Goal: Task Accomplishment & Management: Use online tool/utility

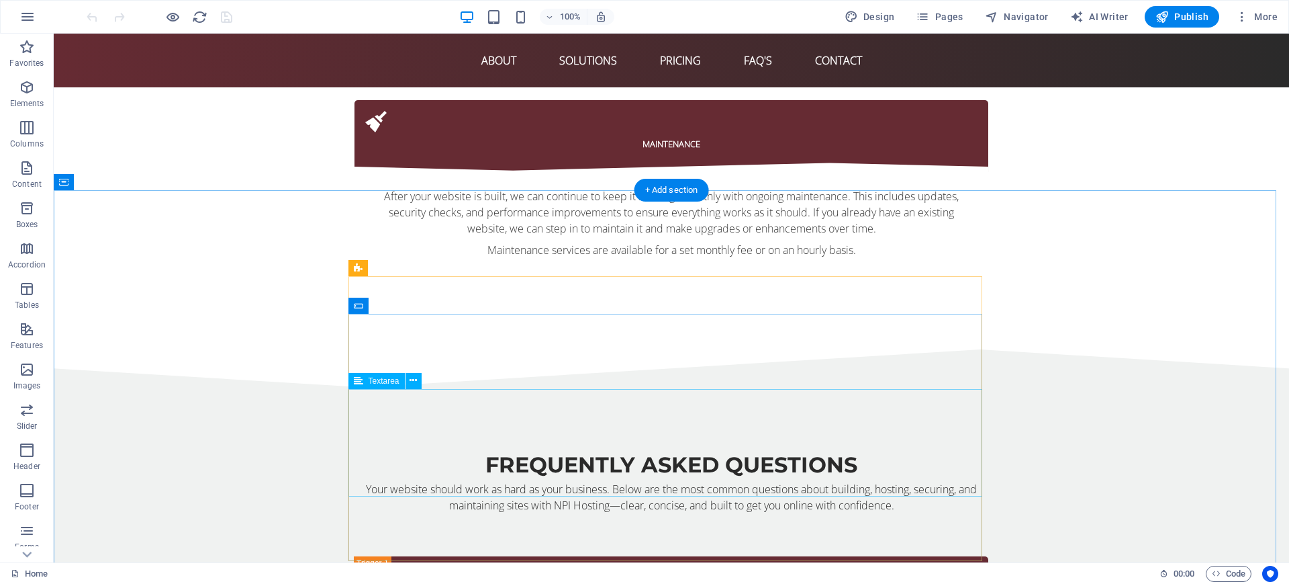
scroll to position [6799, 0]
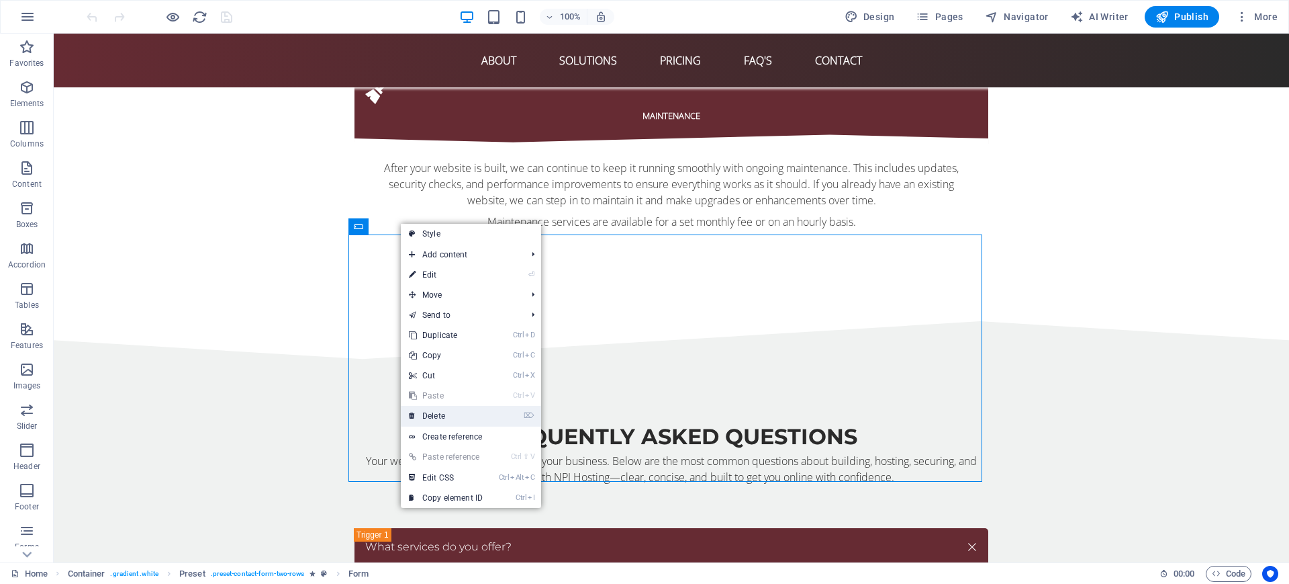
click at [475, 409] on link "⌦ Delete" at bounding box center [446, 416] width 90 height 20
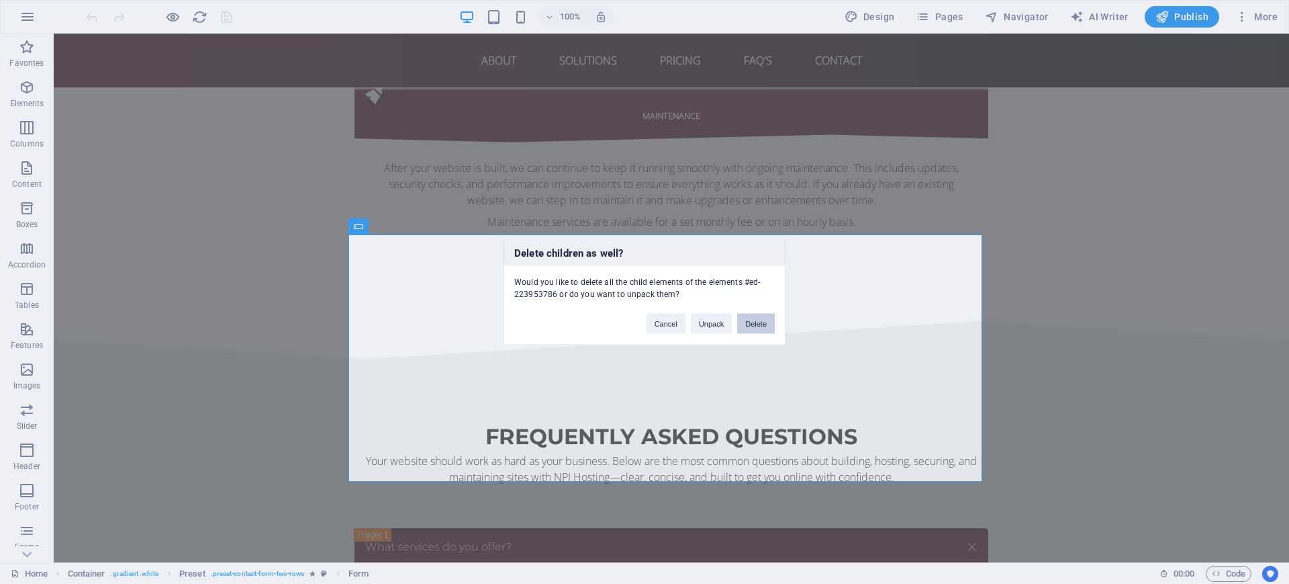
click at [748, 325] on button "Delete" at bounding box center [756, 323] width 38 height 20
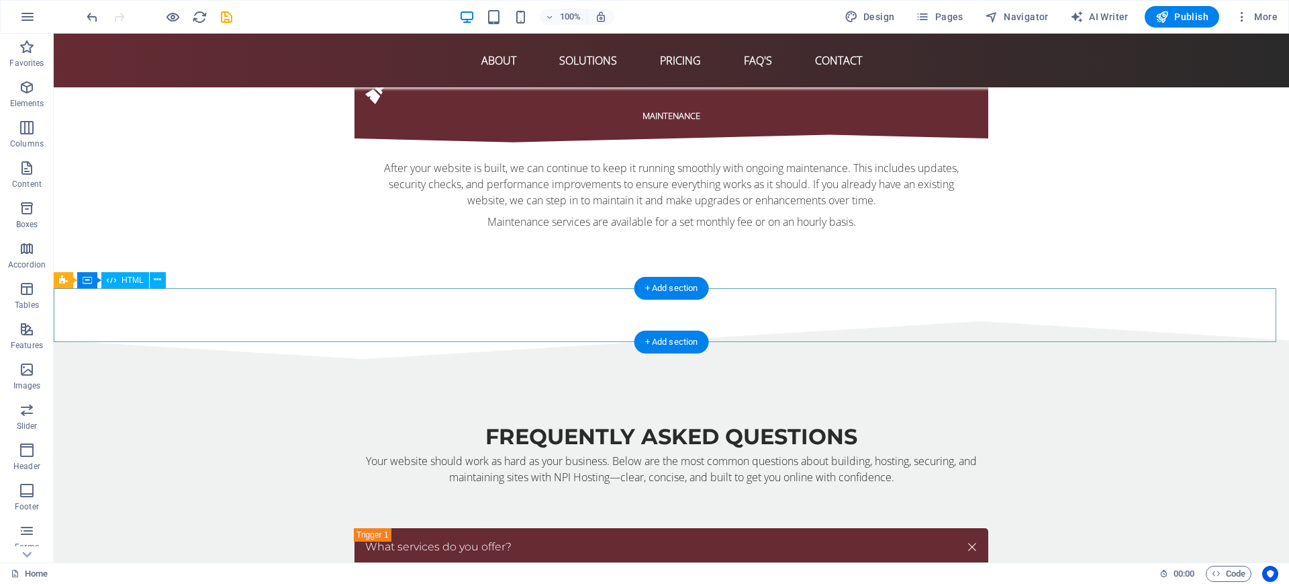
scroll to position [6715, 0]
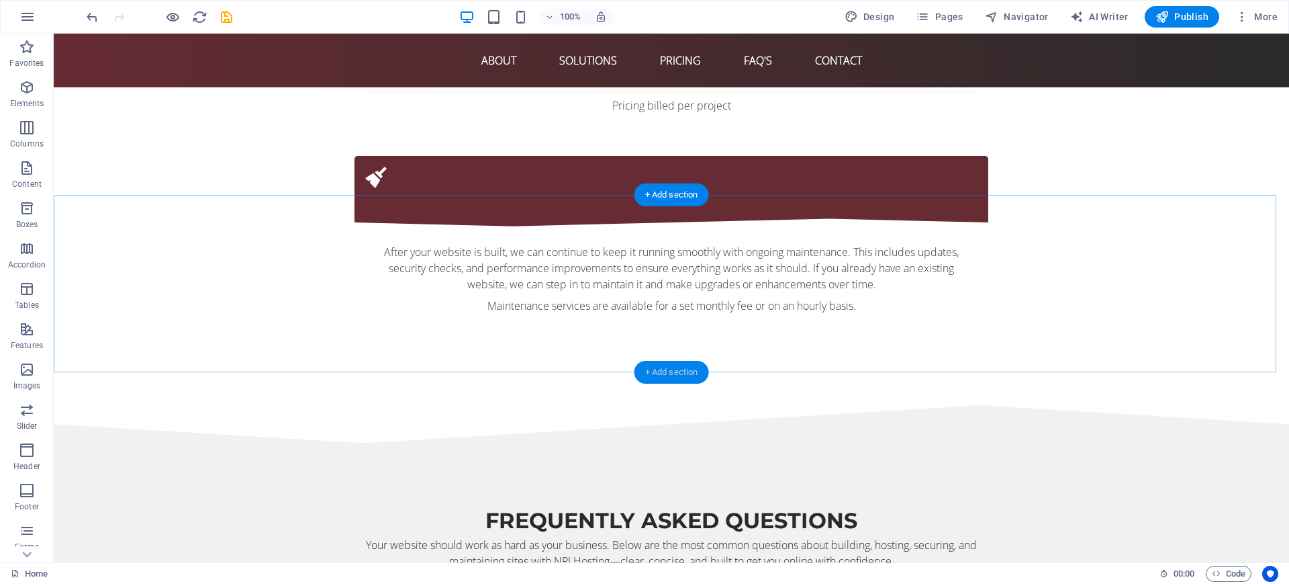
click at [687, 365] on div "+ Add section" at bounding box center [672, 372] width 75 height 23
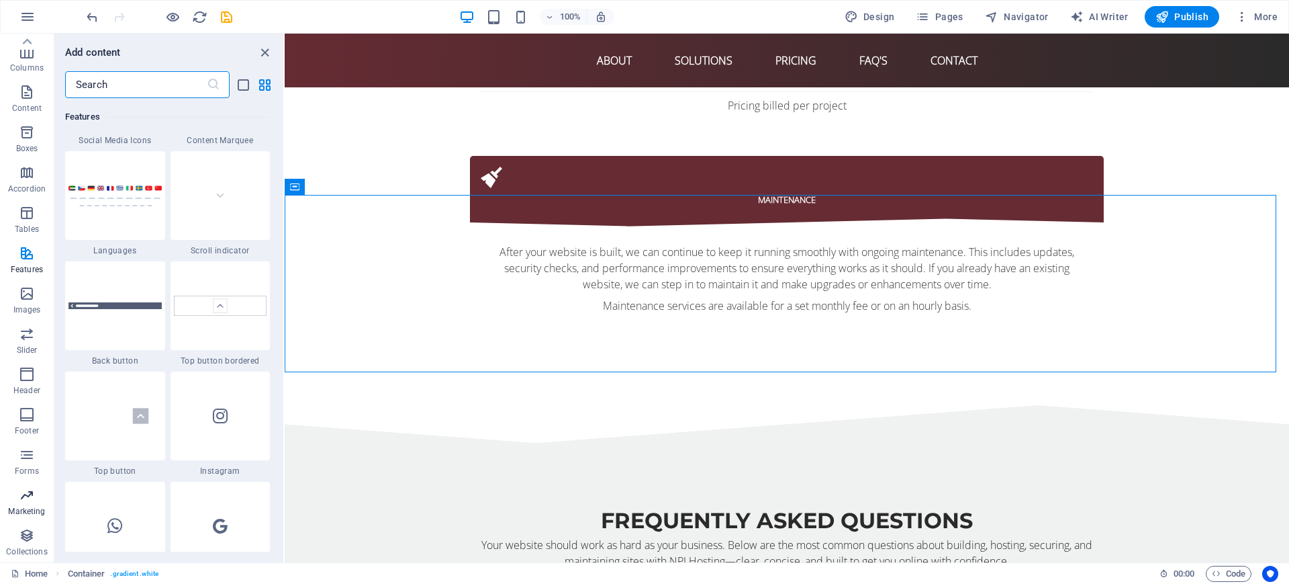
scroll to position [0, 0]
click at [30, 95] on icon "button" at bounding box center [27, 87] width 16 height 16
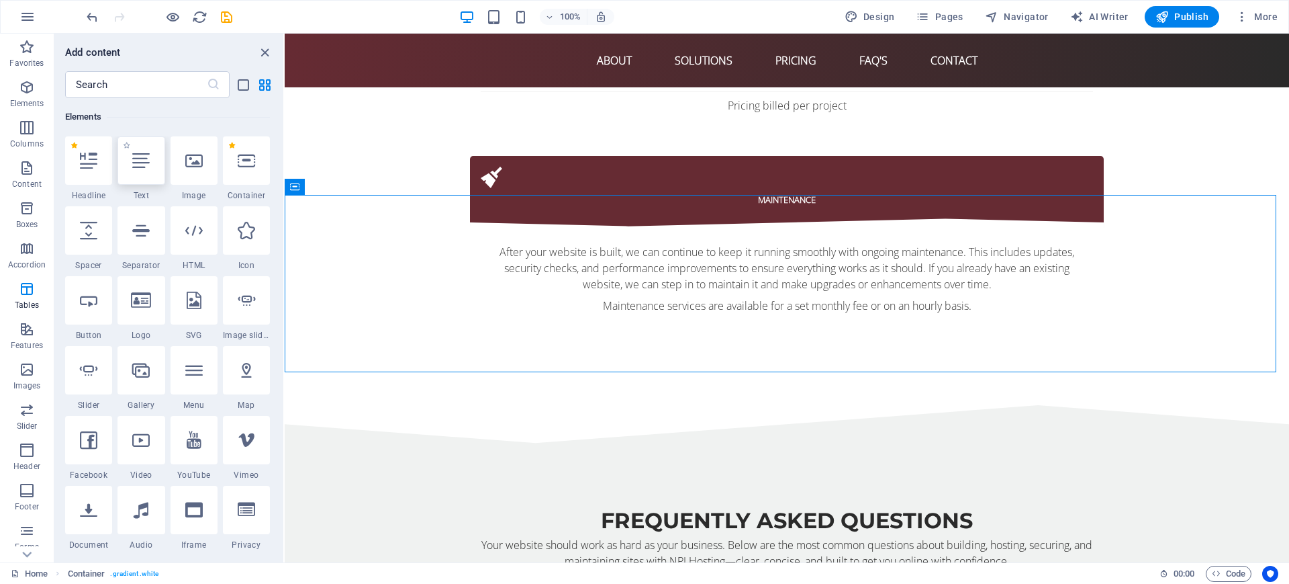
scroll to position [143, 0]
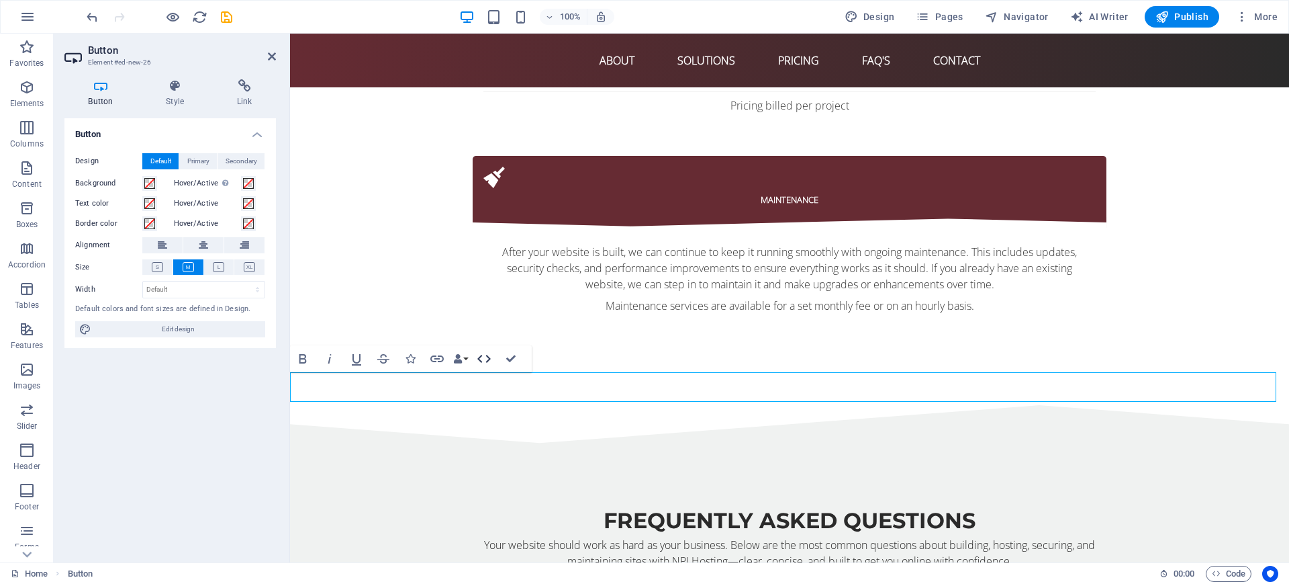
click at [489, 357] on icon "button" at bounding box center [483, 359] width 13 height 8
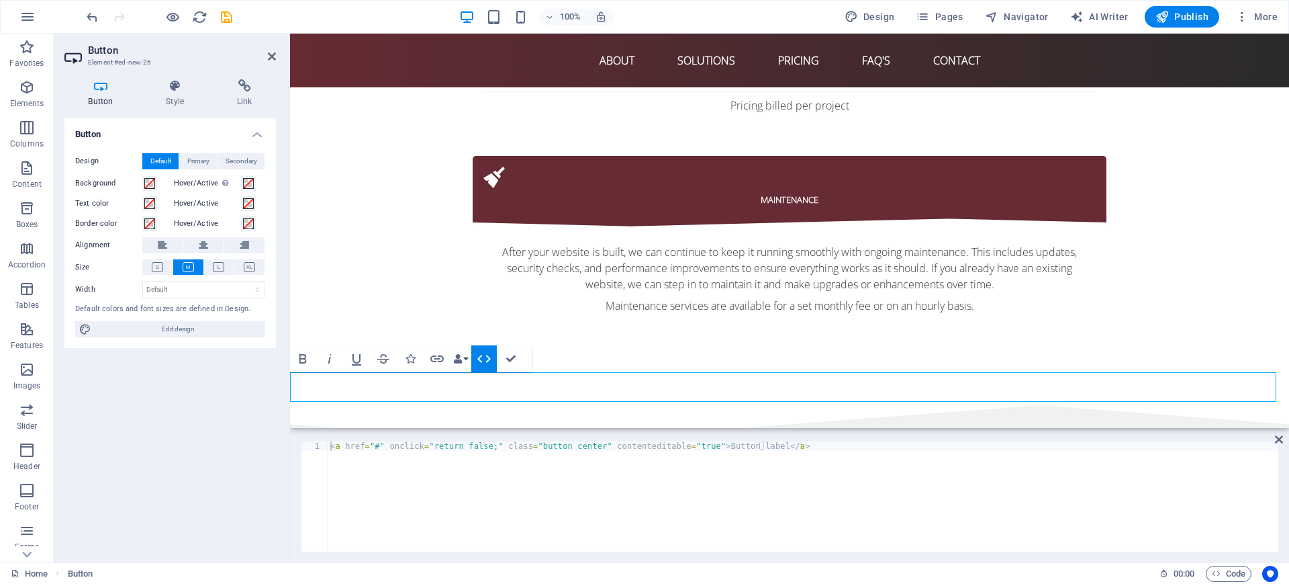
click at [489, 357] on icon "button" at bounding box center [483, 359] width 13 height 8
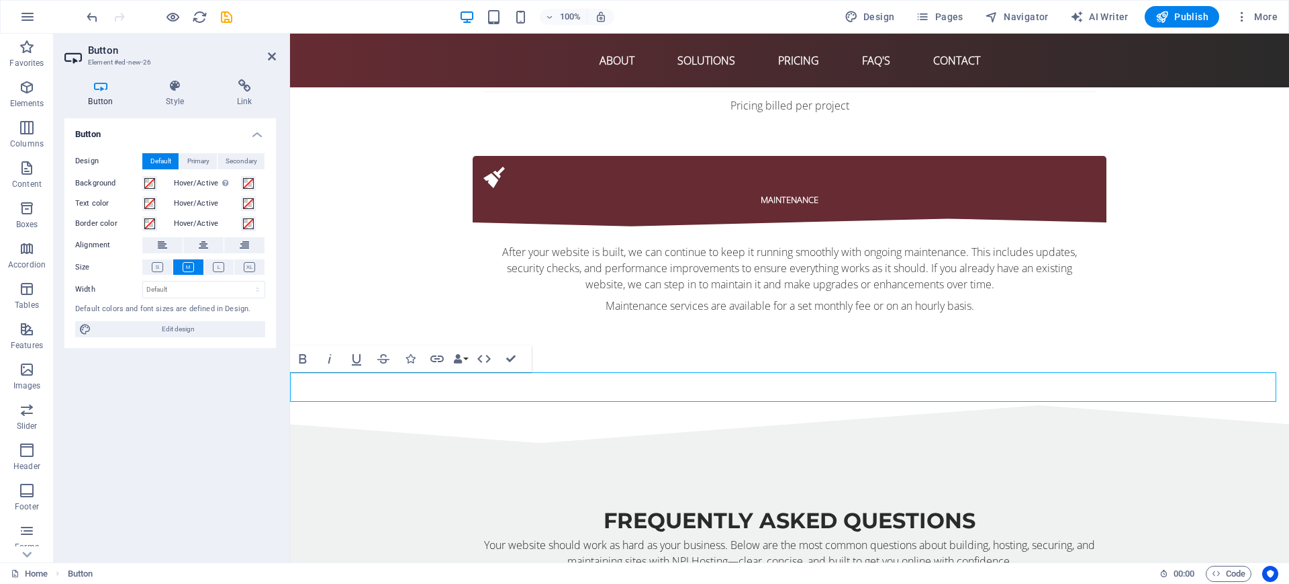
drag, startPoint x: 629, startPoint y: 306, endPoint x: 166, endPoint y: 332, distance: 464.1
click at [166, 332] on span "Edit design" at bounding box center [178, 329] width 166 height 16
select select "700"
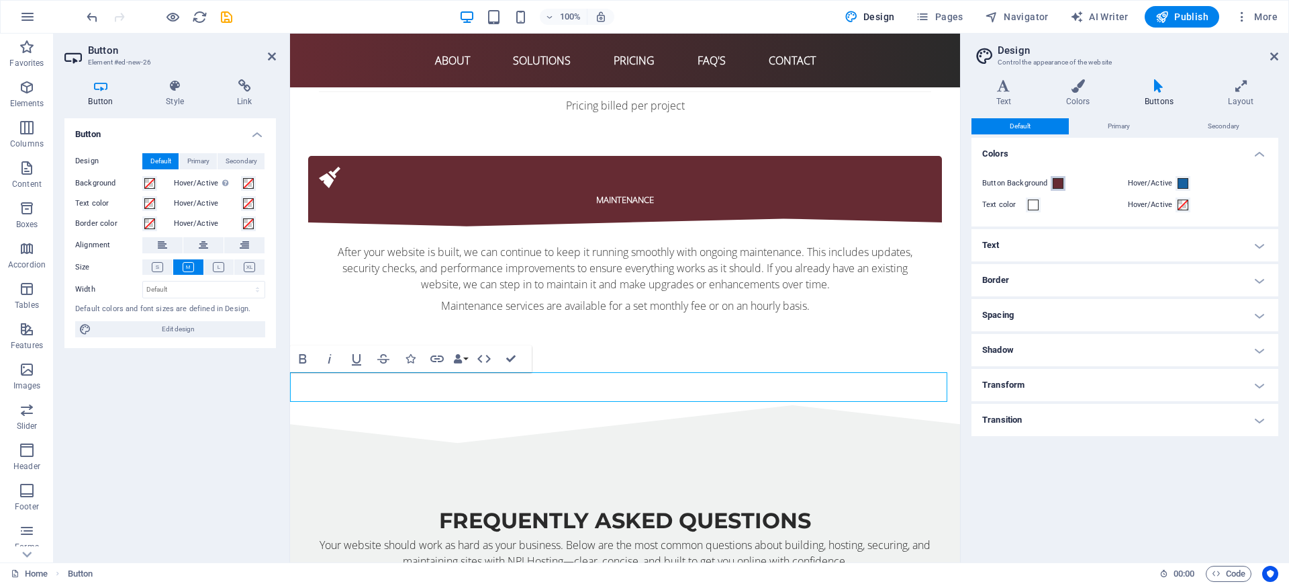
click at [1056, 182] on span at bounding box center [1058, 183] width 11 height 11
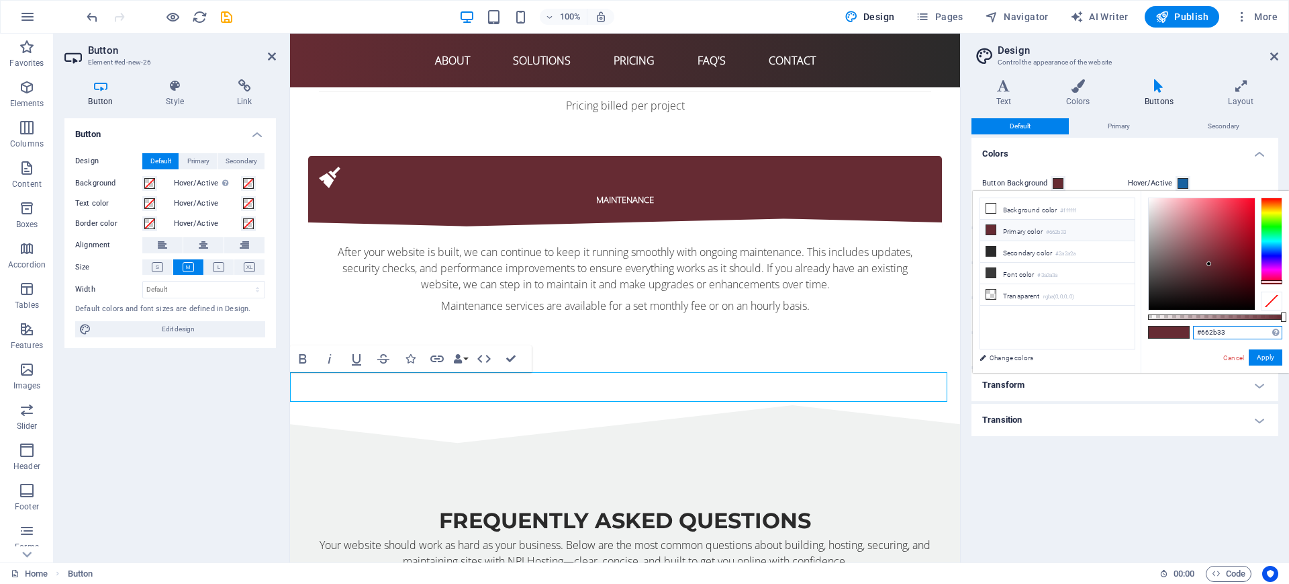
click at [1224, 328] on input "#662b33" at bounding box center [1237, 332] width 89 height 13
click at [1195, 167] on div "Button Background Hover/Active Text color Hover/Active" at bounding box center [1125, 194] width 312 height 64
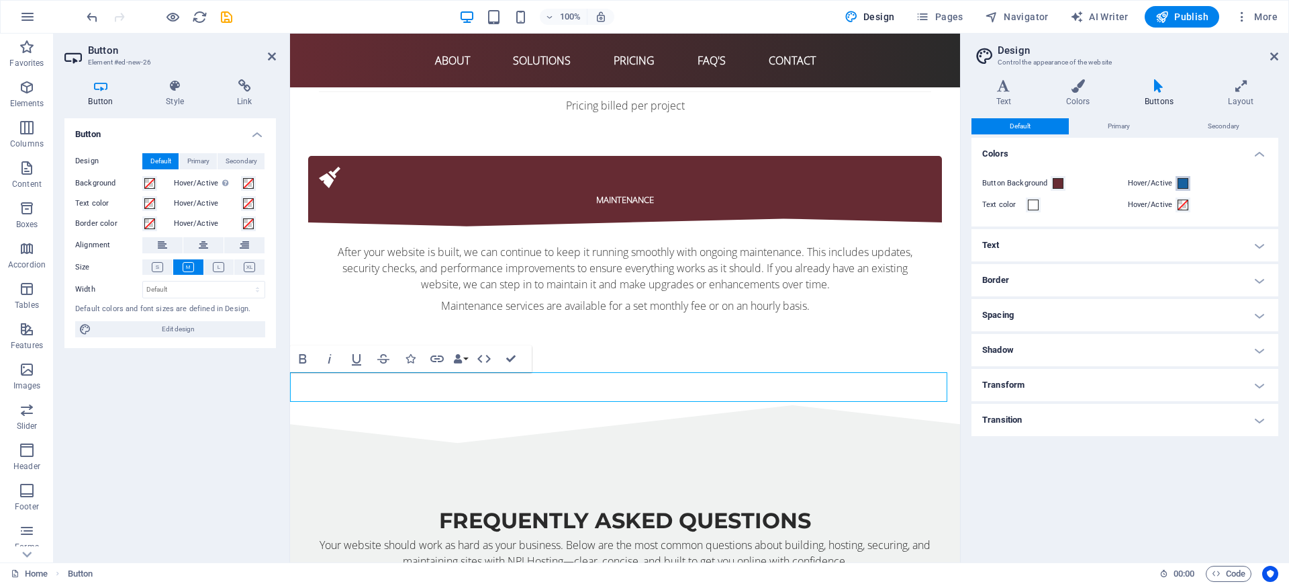
click at [1176, 189] on button "Hover/Active" at bounding box center [1183, 183] width 15 height 15
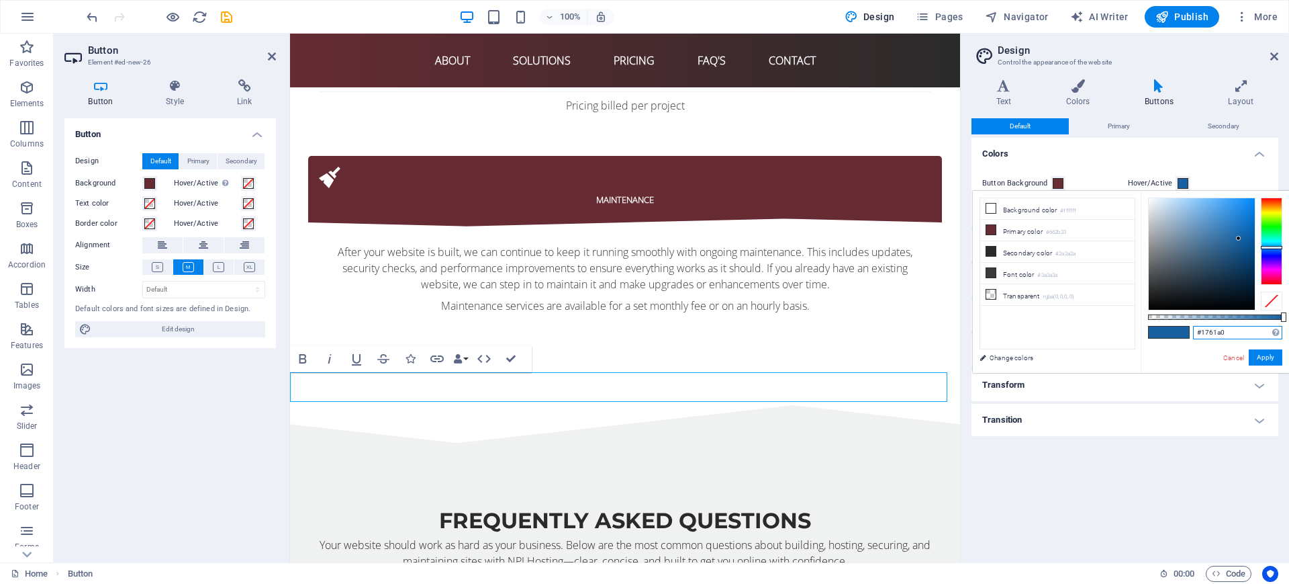
click at [1231, 330] on input "#1761a0" at bounding box center [1237, 332] width 89 height 13
paste input "662b33"
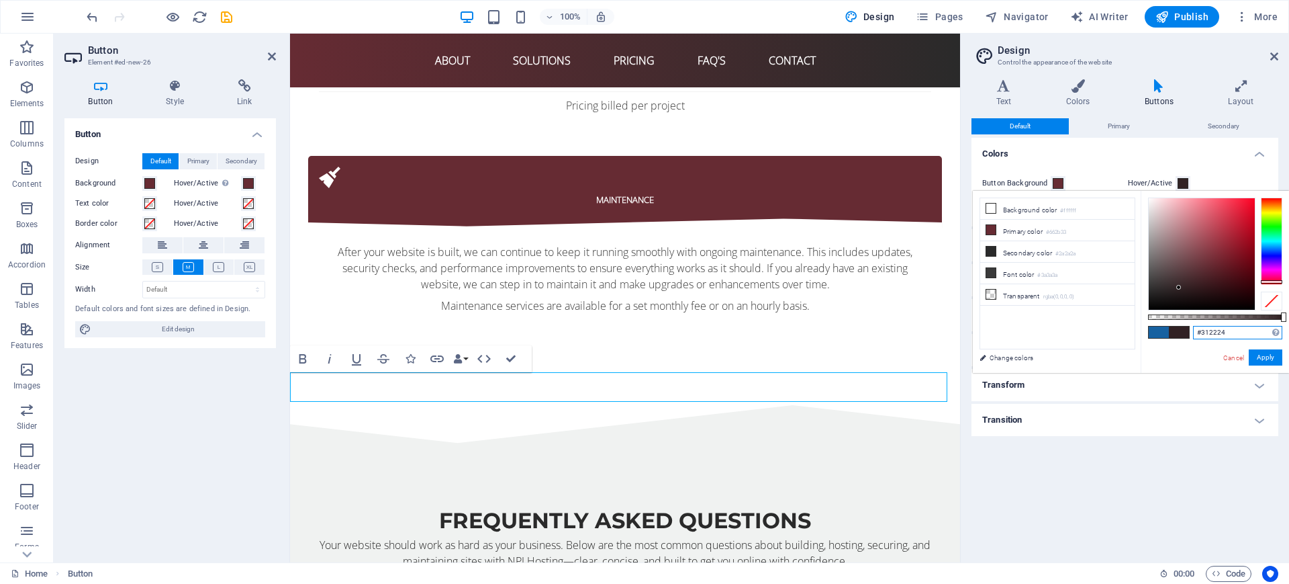
drag, startPoint x: 1203, startPoint y: 270, endPoint x: 1179, endPoint y: 287, distance: 29.3
click at [1179, 287] on div at bounding box center [1202, 253] width 106 height 111
type input "#312224"
click at [1272, 357] on button "Apply" at bounding box center [1266, 357] width 34 height 16
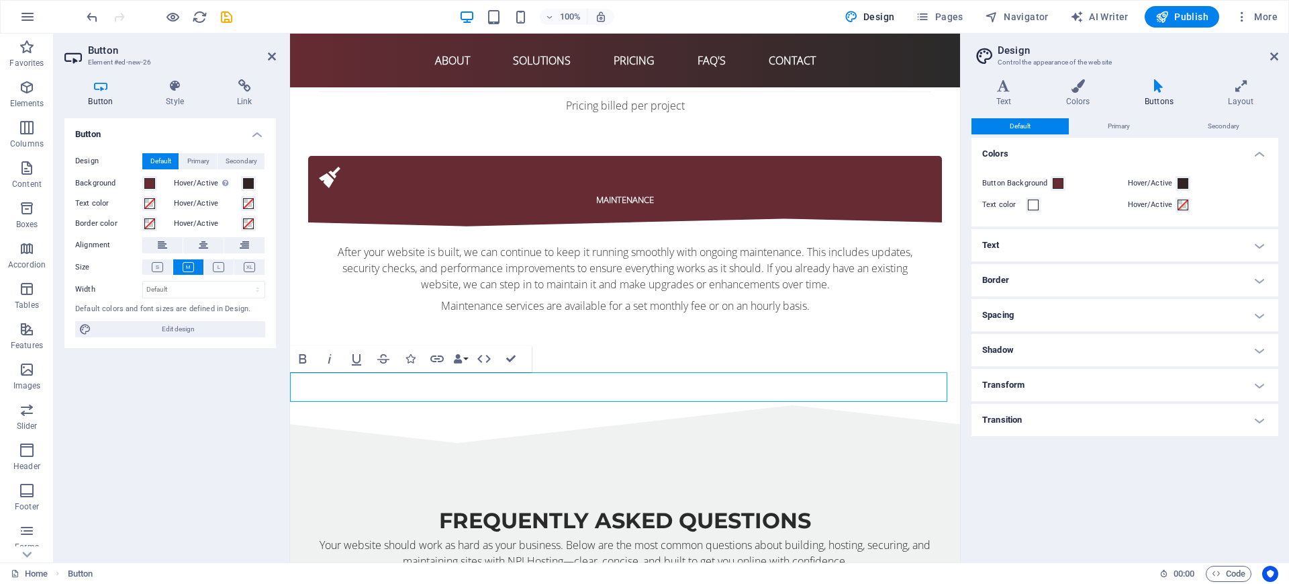
click at [1069, 248] on h4 "Text" at bounding box center [1125, 245] width 307 height 32
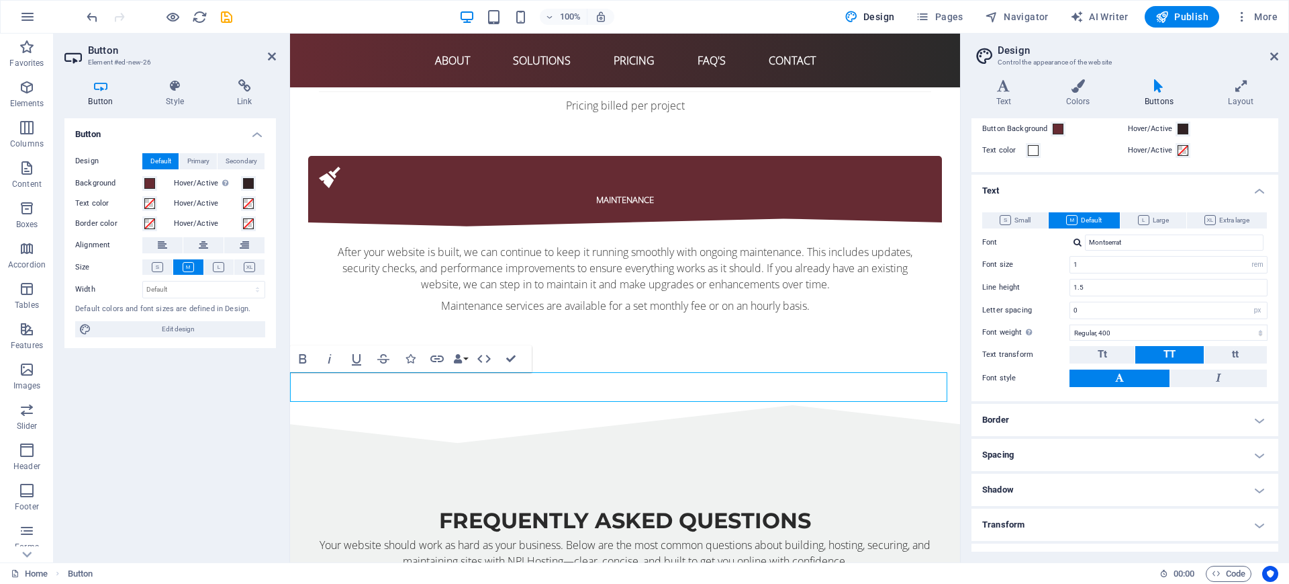
scroll to position [79, 0]
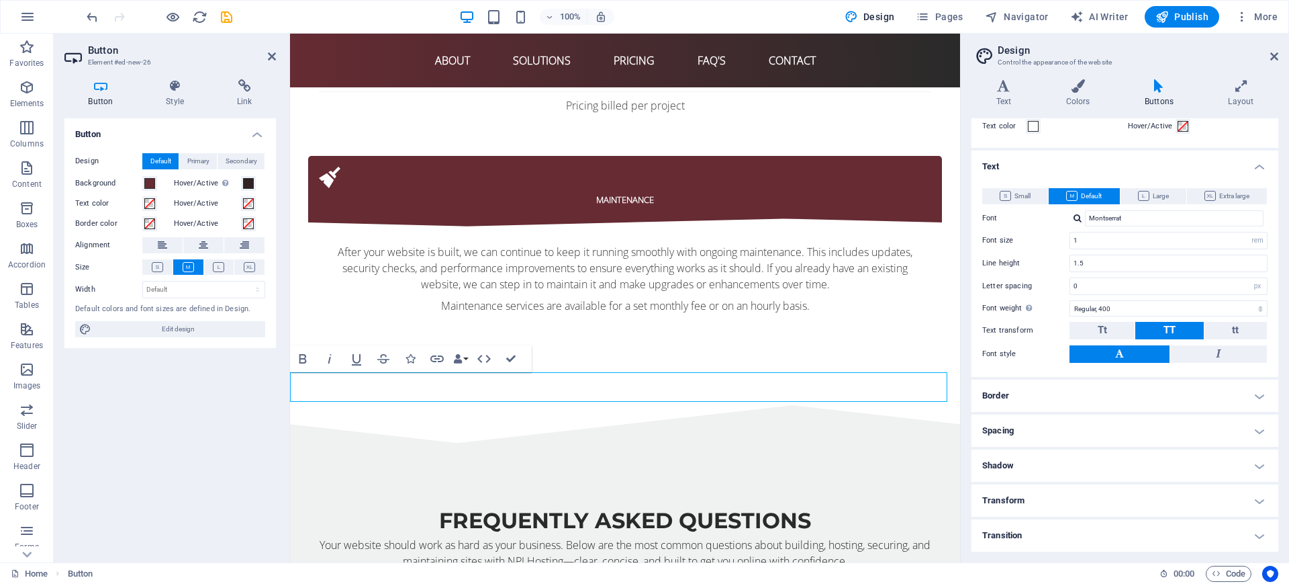
click at [215, 250] on button at bounding box center [203, 245] width 40 height 16
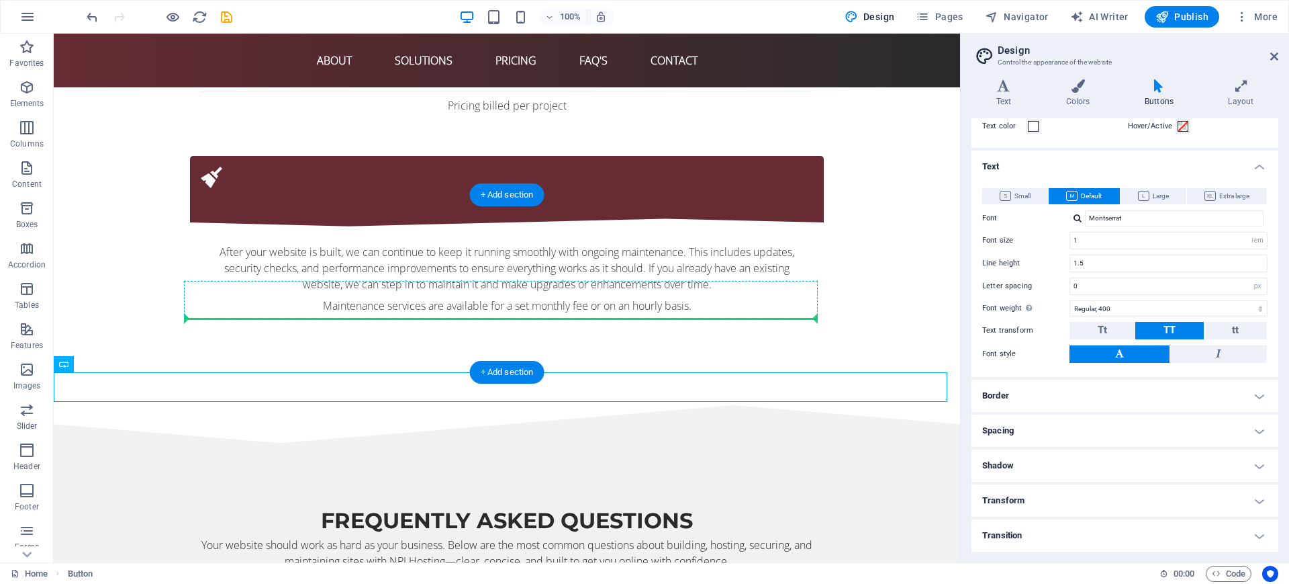
drag, startPoint x: 180, startPoint y: 380, endPoint x: 391, endPoint y: 313, distance: 221.3
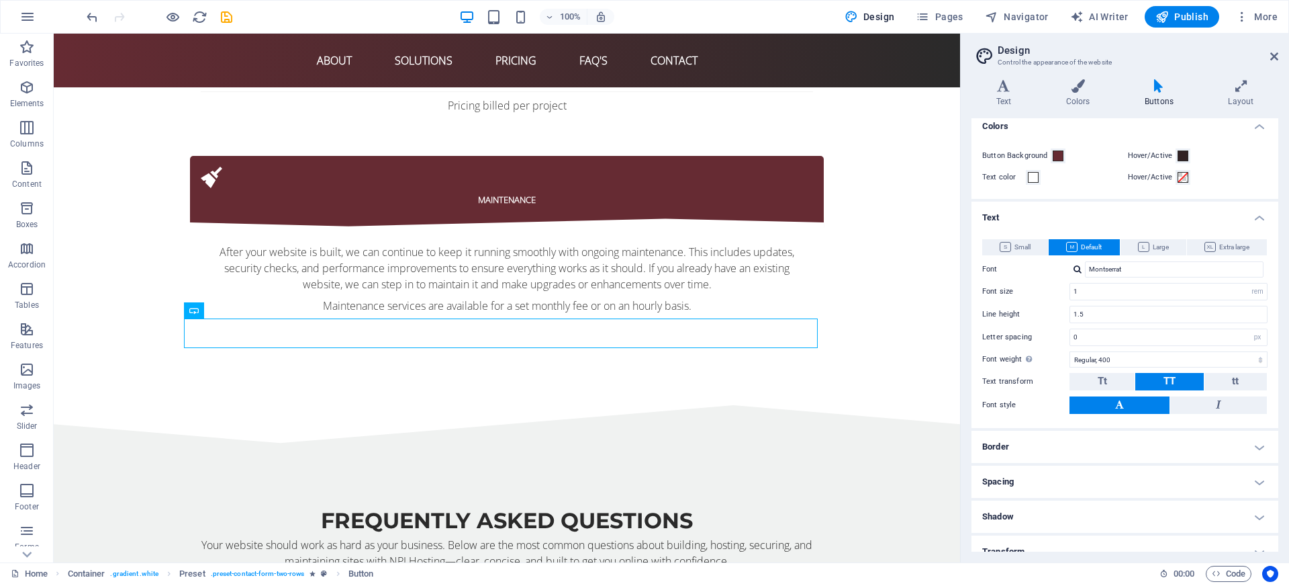
scroll to position [0, 0]
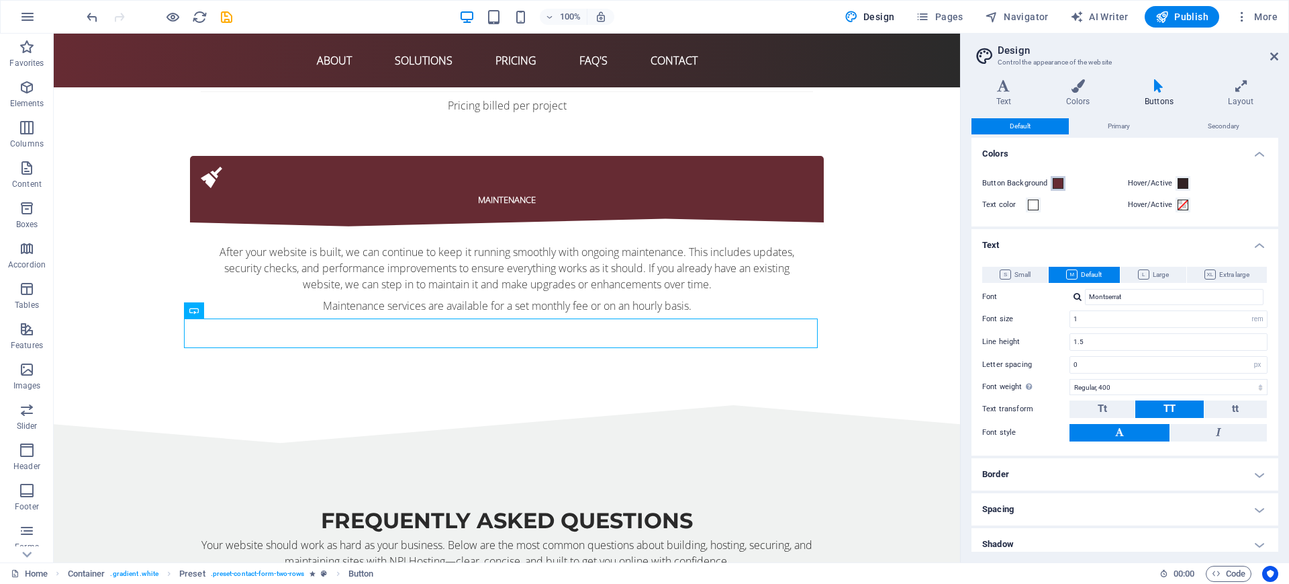
click at [1060, 183] on span at bounding box center [1058, 183] width 11 height 11
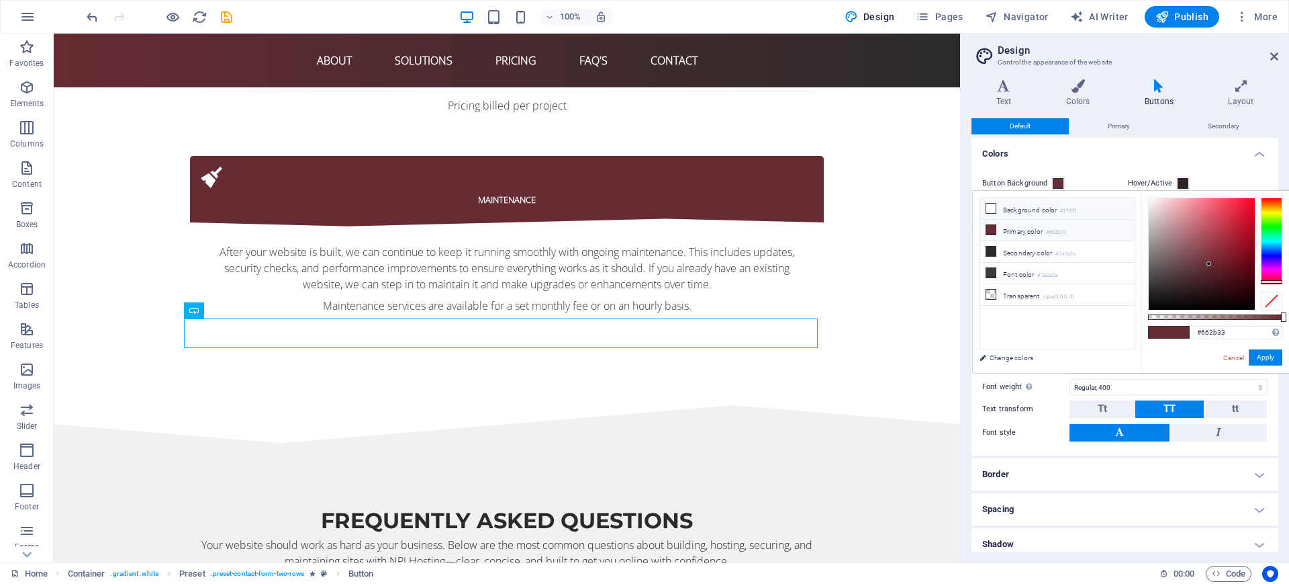
click at [1056, 216] on li "Background color #ffffff" at bounding box center [1057, 208] width 154 height 21
type input "#ffffff"
click at [1266, 351] on button "Apply" at bounding box center [1266, 357] width 34 height 16
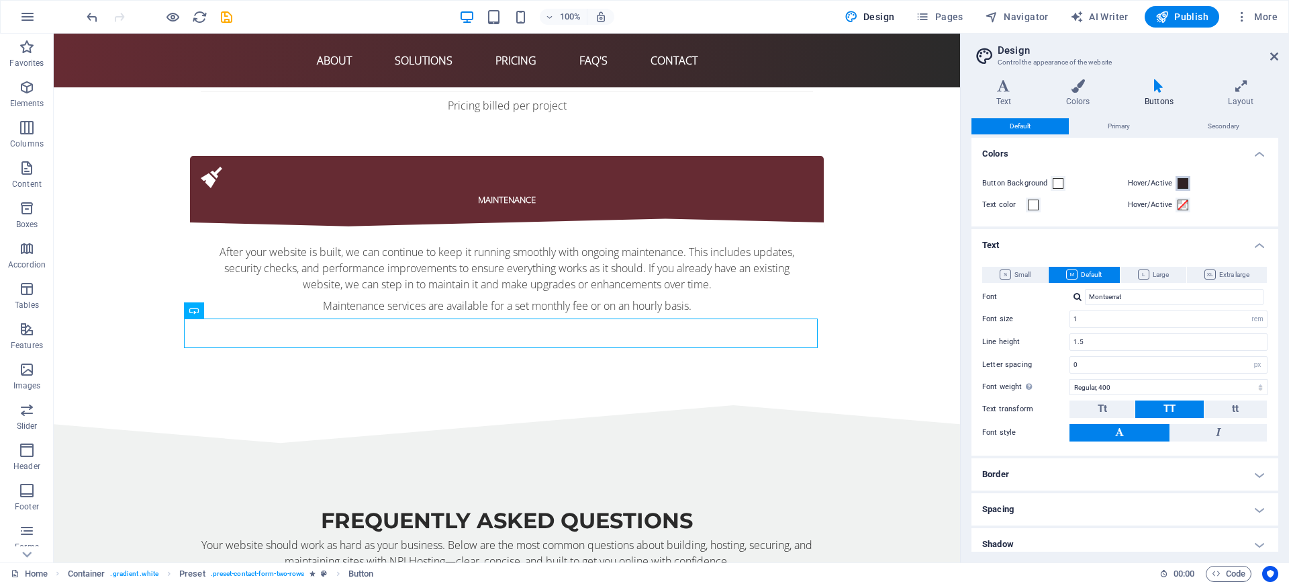
click at [1186, 180] on button "Hover/Active" at bounding box center [1183, 183] width 15 height 15
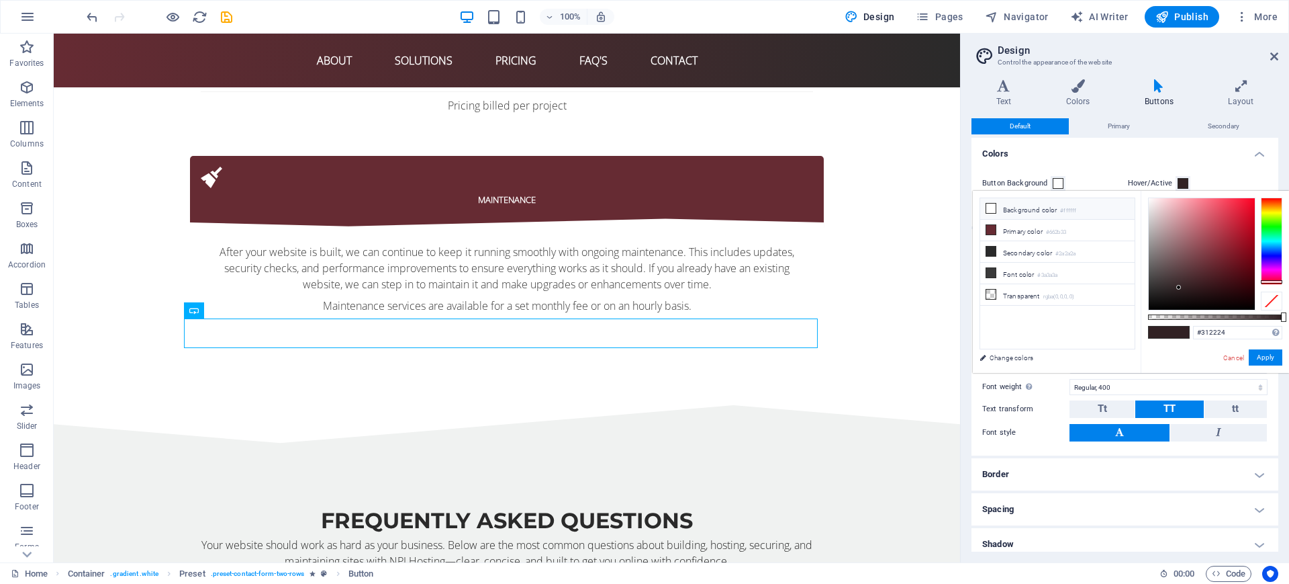
click at [1054, 209] on li "Background color #ffffff" at bounding box center [1057, 208] width 154 height 21
type input "#5a5353"
drag, startPoint x: 1168, startPoint y: 265, endPoint x: 1156, endPoint y: 269, distance: 12.3
click at [1156, 269] on div at bounding box center [1202, 253] width 106 height 111
click at [1259, 351] on button "Apply" at bounding box center [1266, 357] width 34 height 16
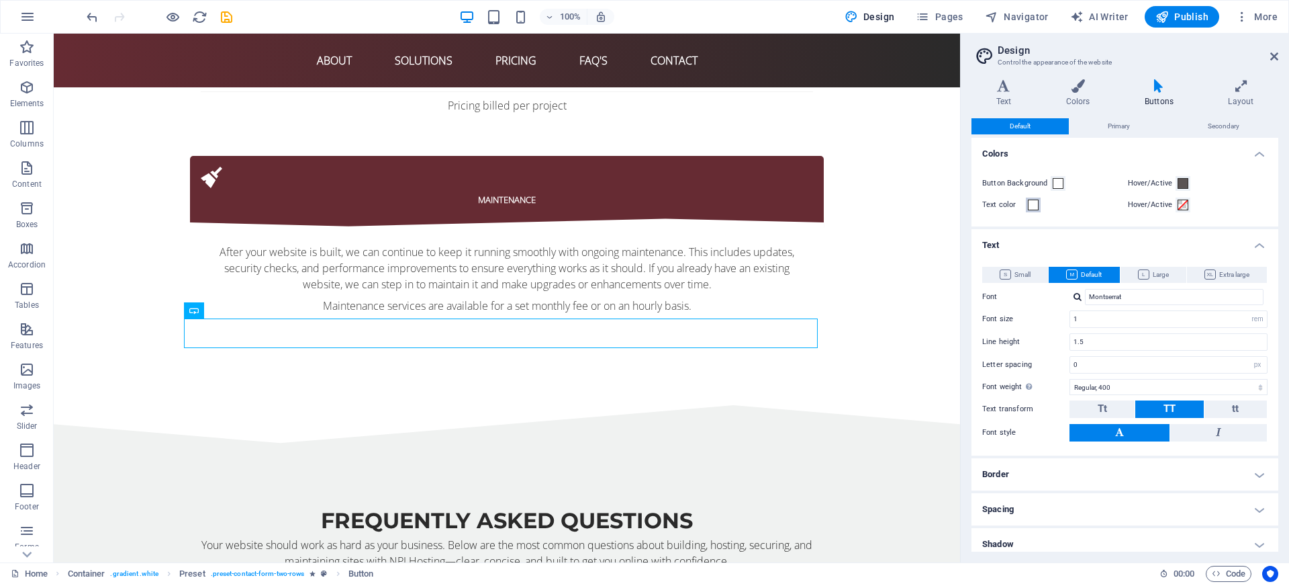
click at [1035, 205] on span at bounding box center [1033, 204] width 11 height 11
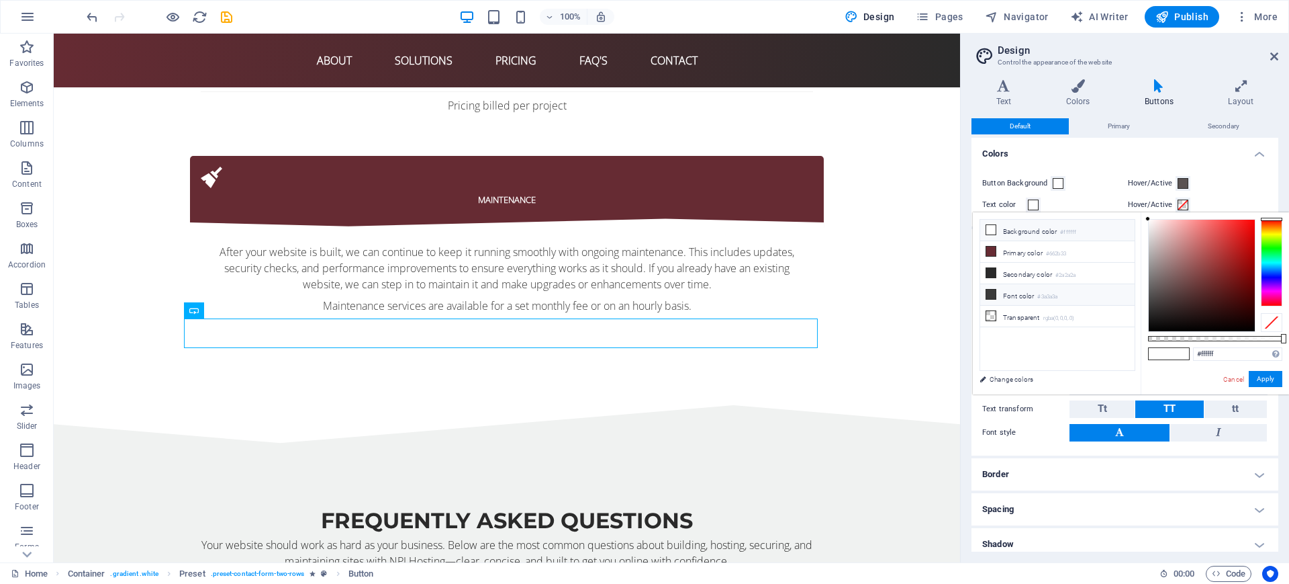
click at [1046, 292] on small "#3a3a3a" at bounding box center [1047, 296] width 20 height 9
type input "#3a3a3a"
click at [1252, 372] on button "Apply" at bounding box center [1266, 379] width 34 height 16
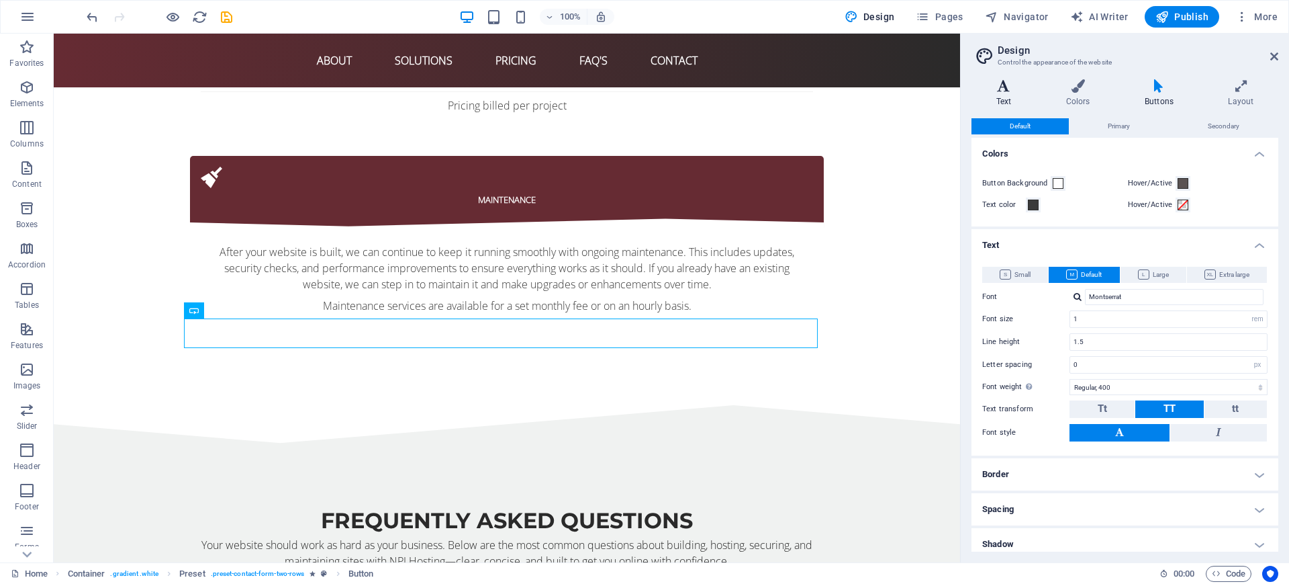
click at [1002, 99] on h4 "Text" at bounding box center [1007, 93] width 70 height 28
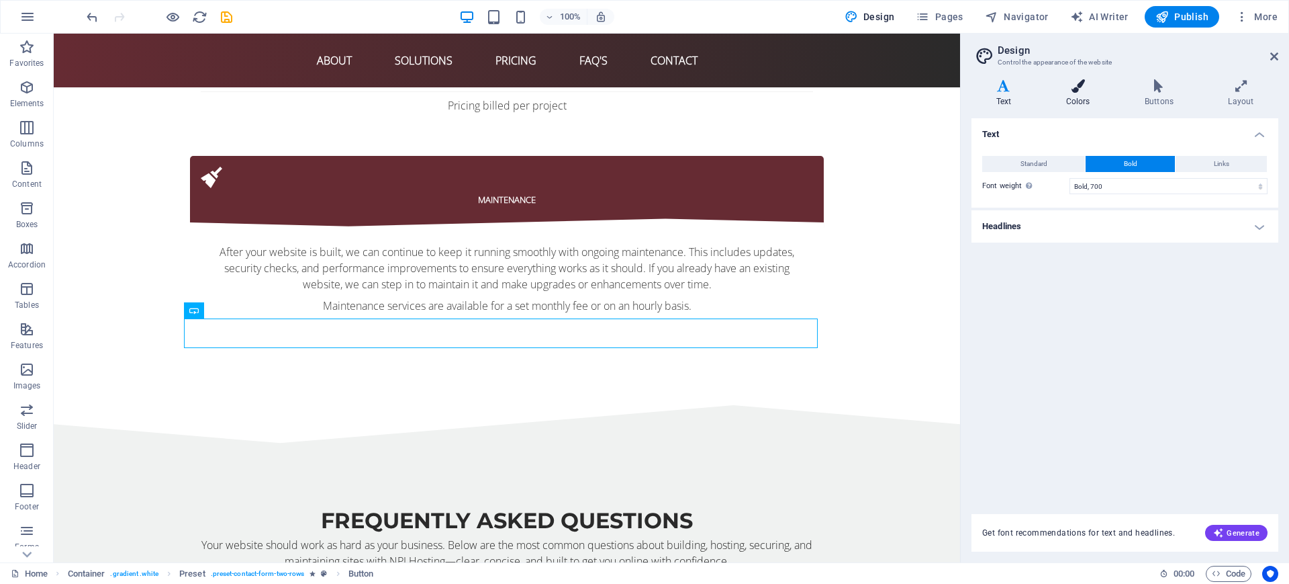
click at [1077, 97] on h4 "Colors" at bounding box center [1080, 93] width 79 height 28
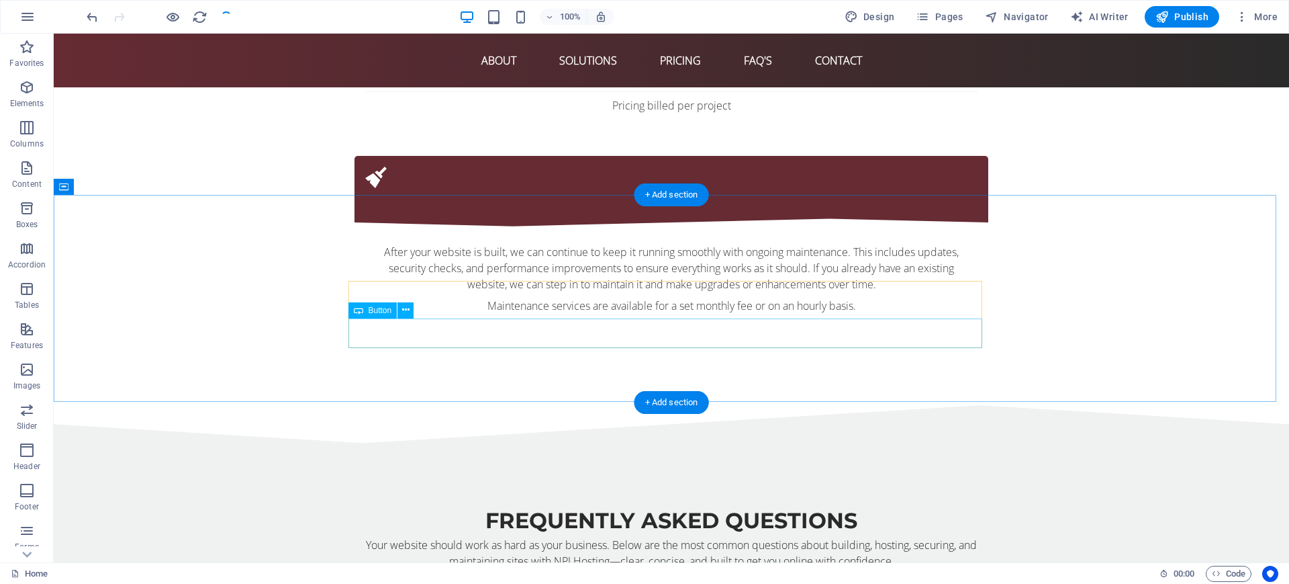
click at [382, 312] on span "Button" at bounding box center [381, 310] width 24 height 8
click at [402, 311] on button at bounding box center [406, 310] width 16 height 16
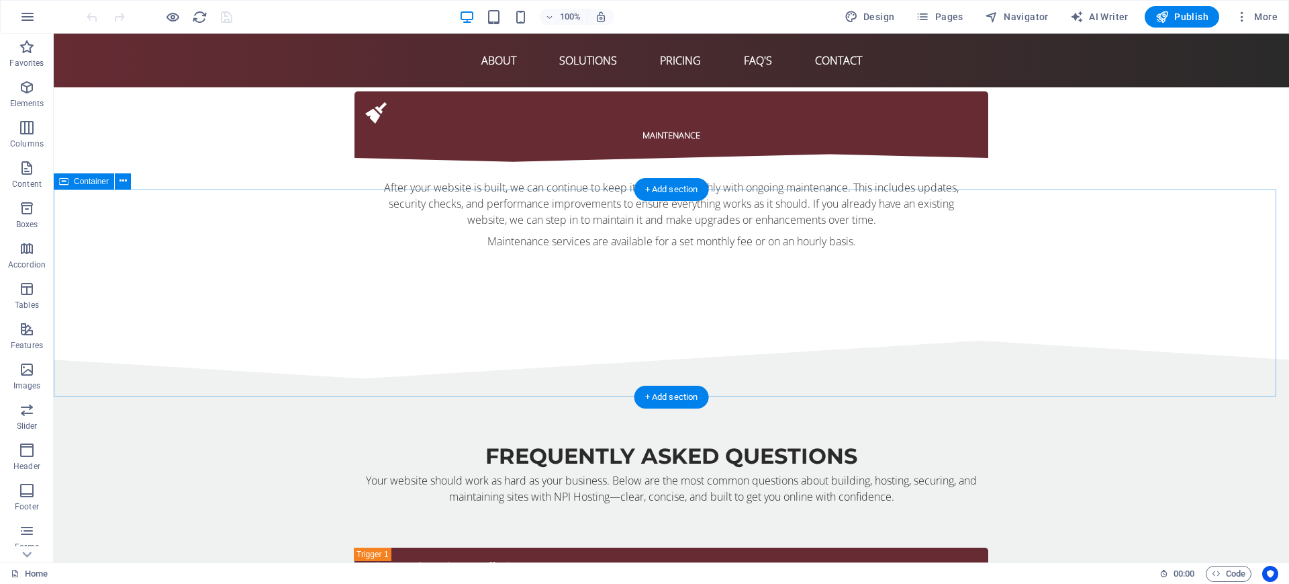
scroll to position [6799, 0]
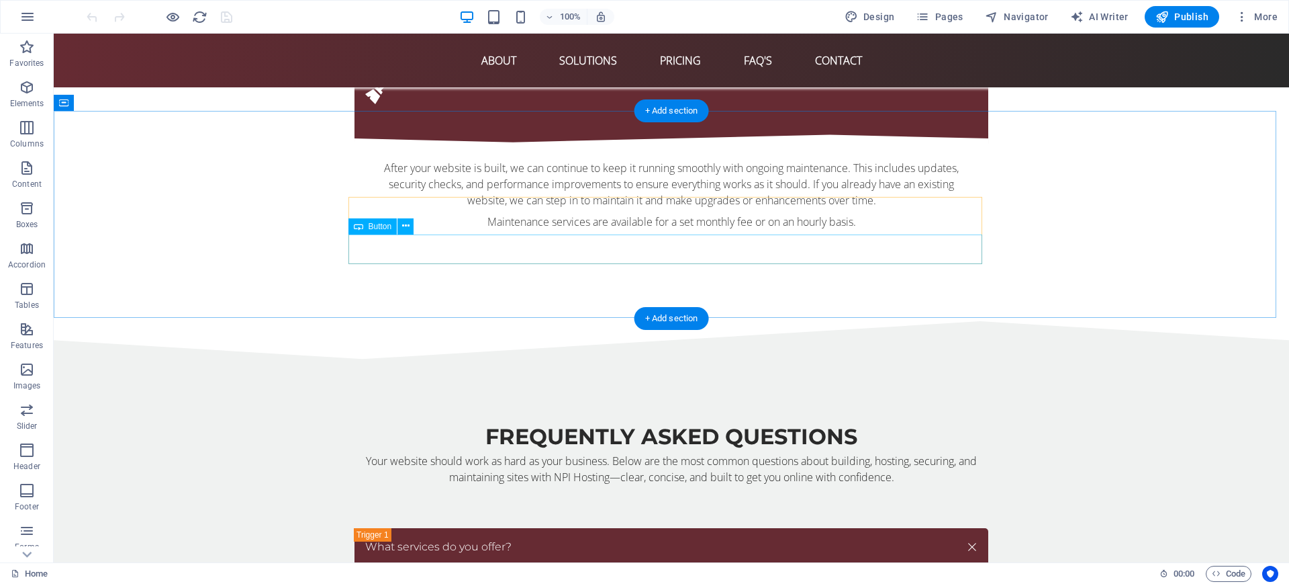
click at [404, 223] on icon at bounding box center [405, 226] width 7 height 14
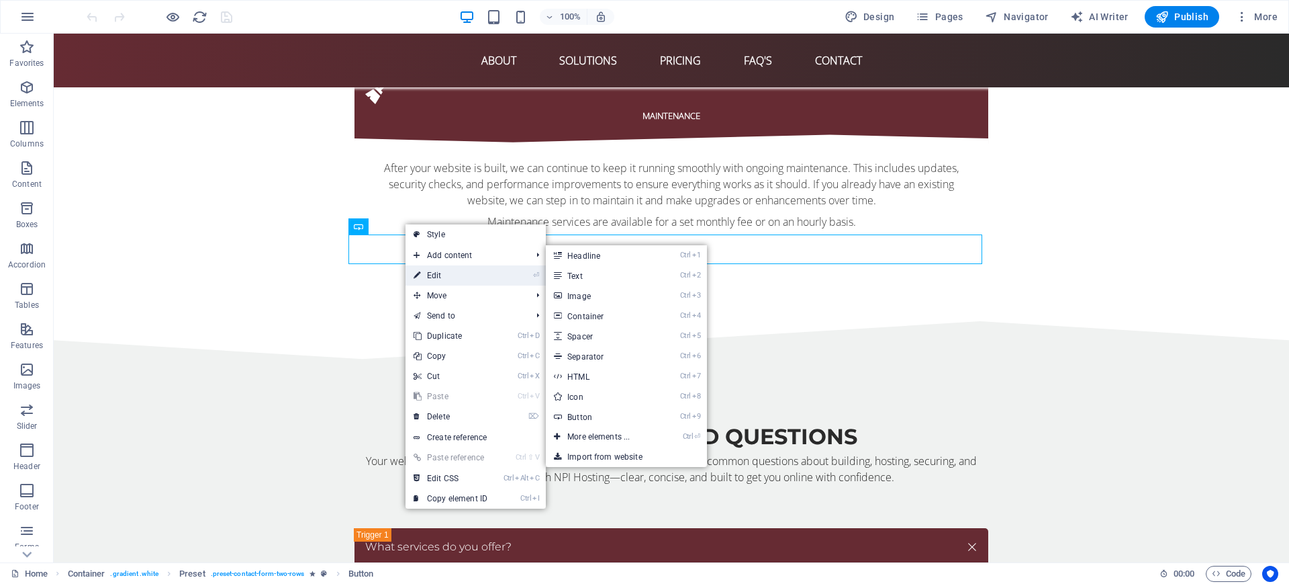
click at [472, 278] on link "⏎ Edit" at bounding box center [451, 275] width 90 height 20
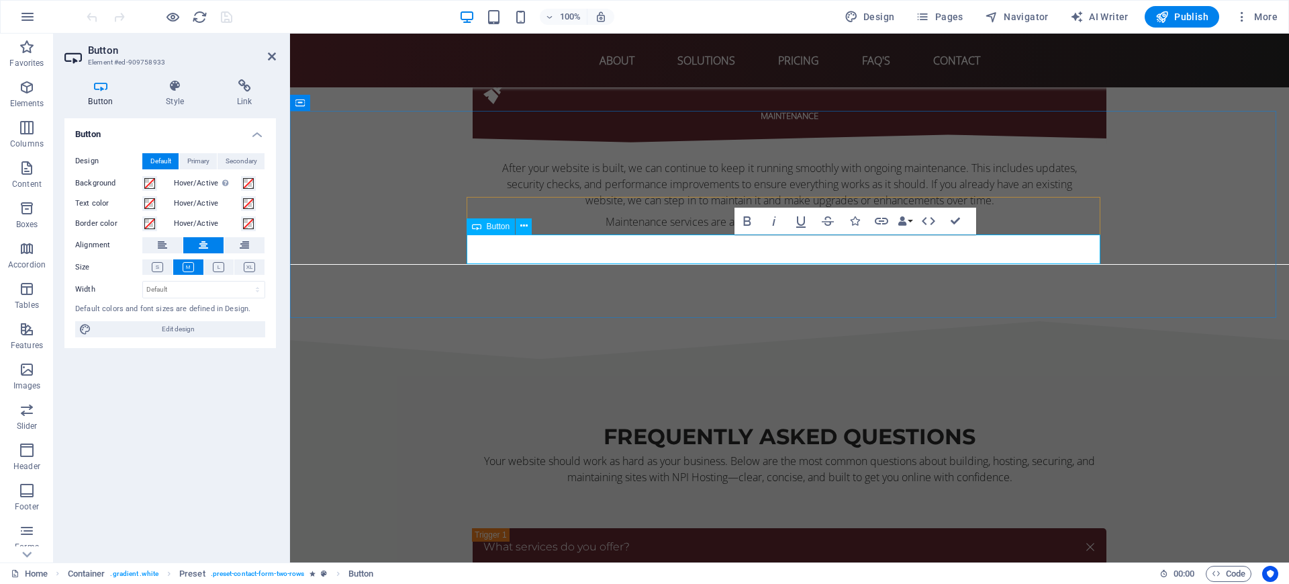
click at [239, 102] on h4 "Link" at bounding box center [244, 93] width 63 height 28
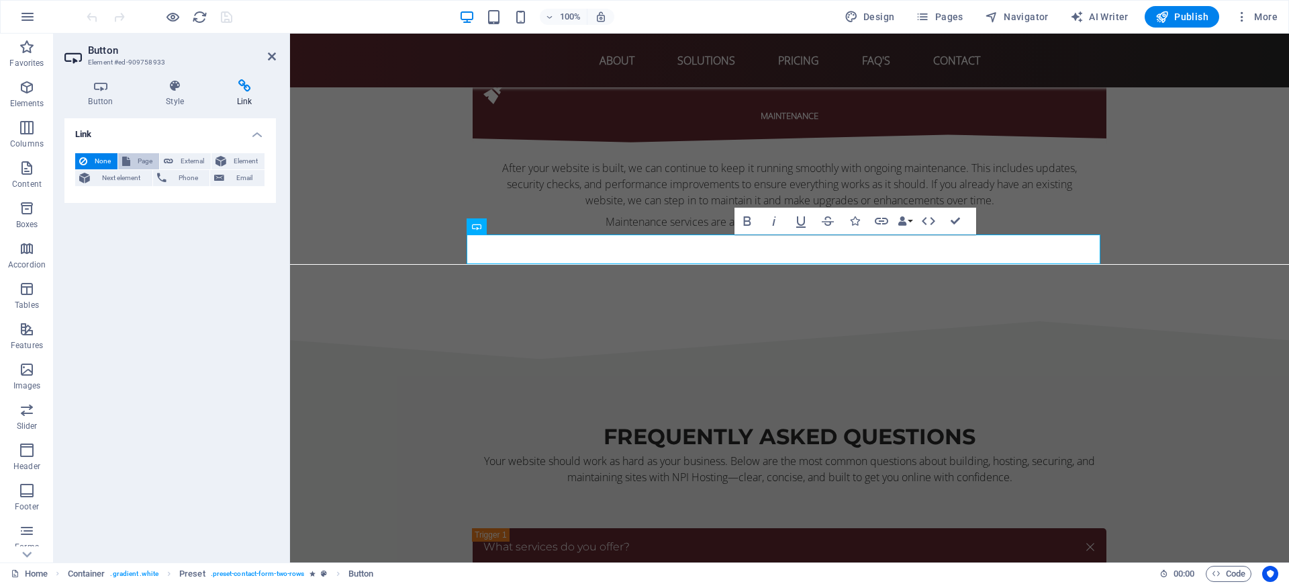
click at [148, 162] on span "Page" at bounding box center [144, 161] width 21 height 16
select select
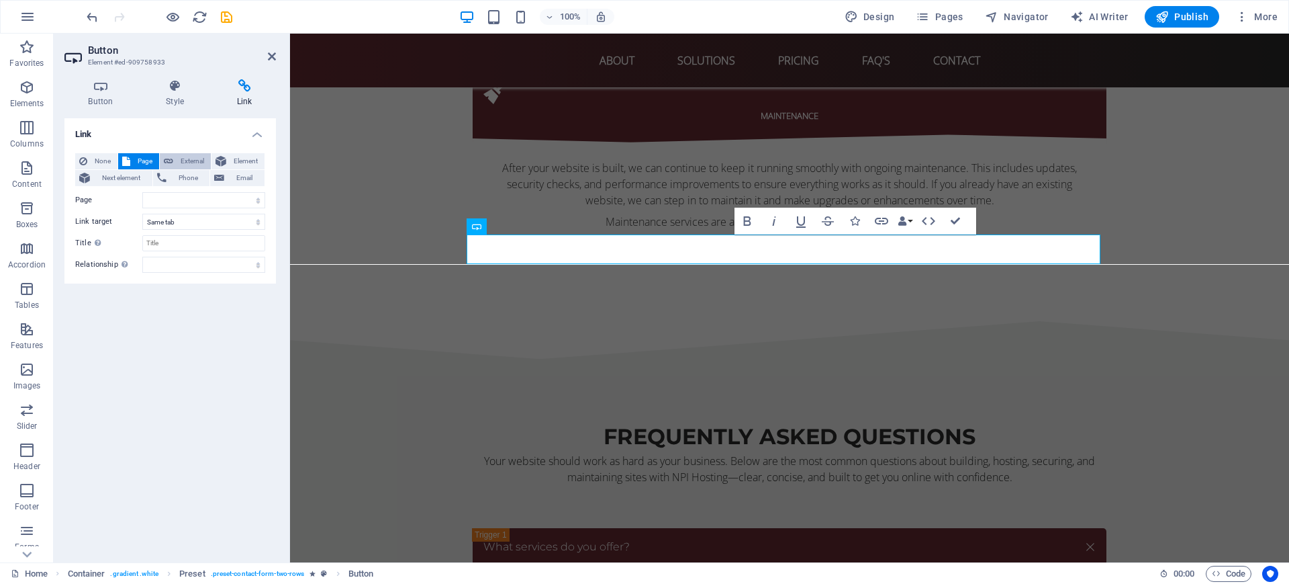
click at [196, 163] on span "External" at bounding box center [192, 161] width 30 height 16
select select "blank"
click at [185, 194] on input "URL" at bounding box center [203, 200] width 123 height 16
paste input "https://www.networkprovidersinc.com/contact-us"
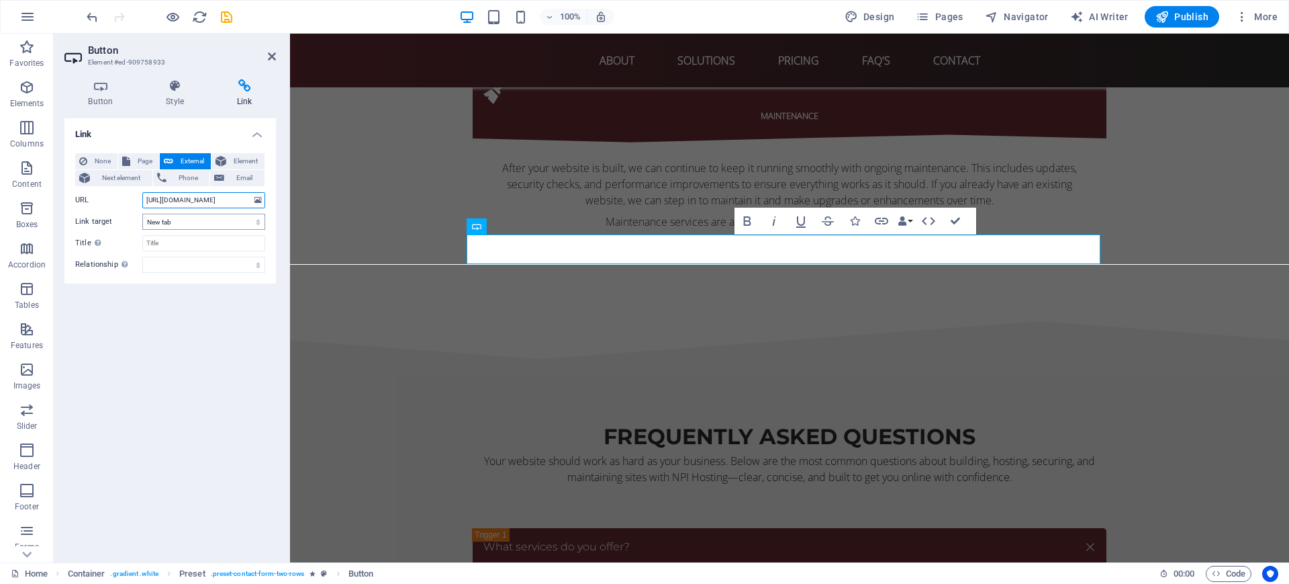
type input "https://www.networkprovidersinc.com/contact-us"
click at [191, 220] on select "New tab Same tab Overlay" at bounding box center [203, 222] width 123 height 16
click at [142, 214] on select "New tab Same tab Overlay" at bounding box center [203, 222] width 123 height 16
click at [213, 243] on input "Title Additional link description, should not be the same as the link text. The…" at bounding box center [203, 243] width 123 height 16
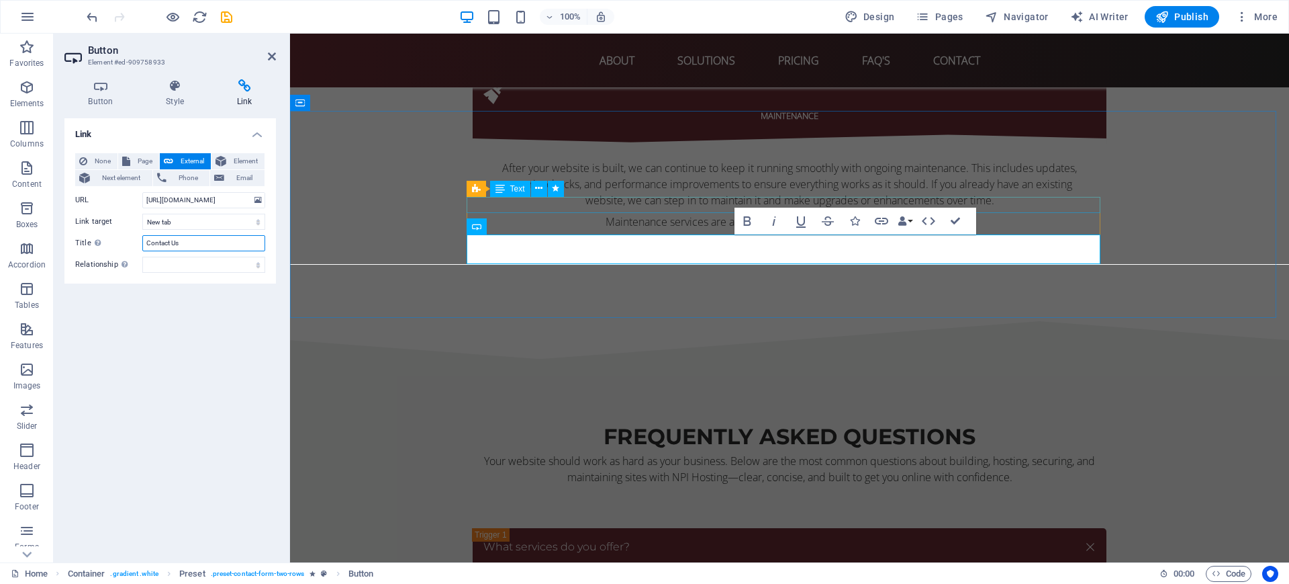
type input "Contact Us"
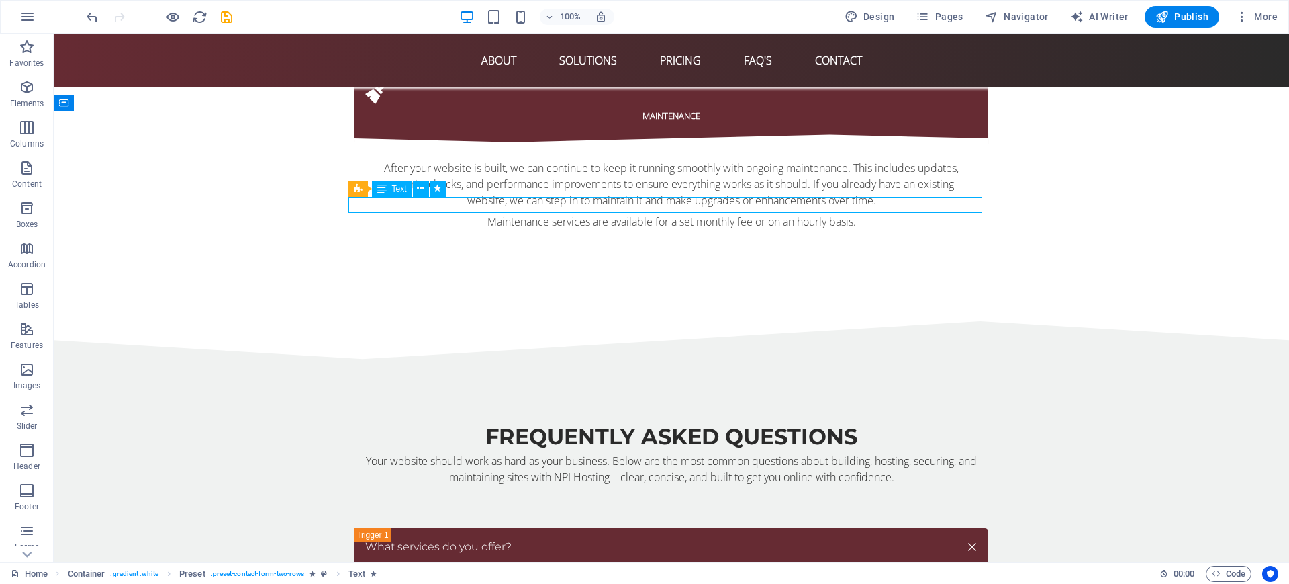
drag, startPoint x: 586, startPoint y: 203, endPoint x: 350, endPoint y: 203, distance: 235.7
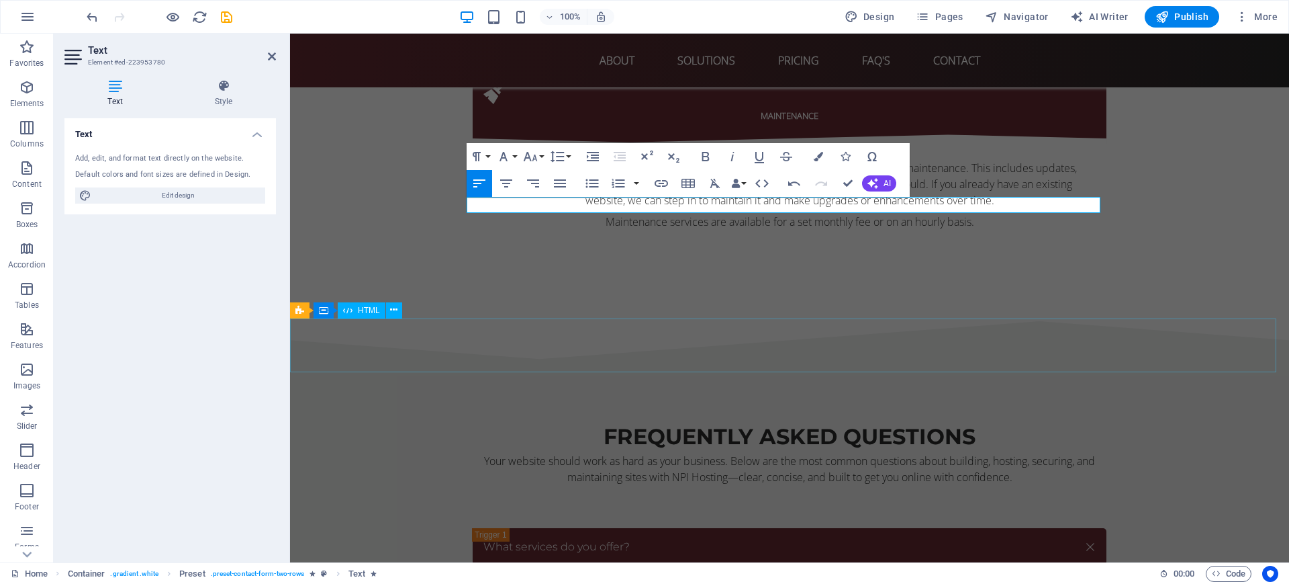
drag, startPoint x: 1195, startPoint y: 338, endPoint x: 1431, endPoint y: 338, distance: 236.4
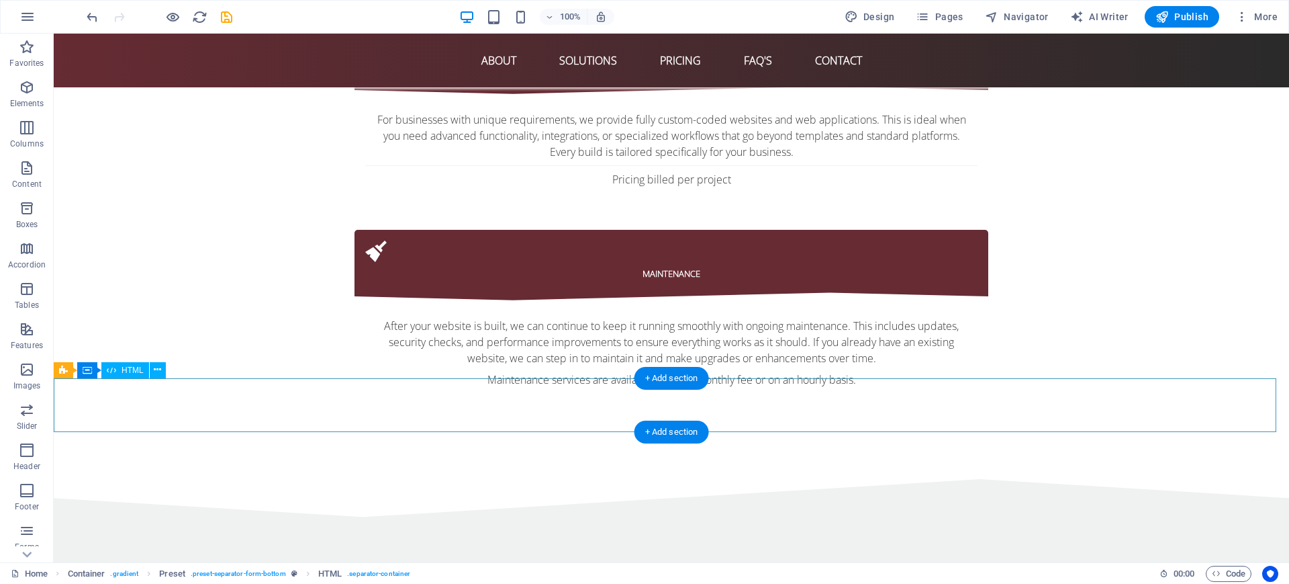
scroll to position [6631, 0]
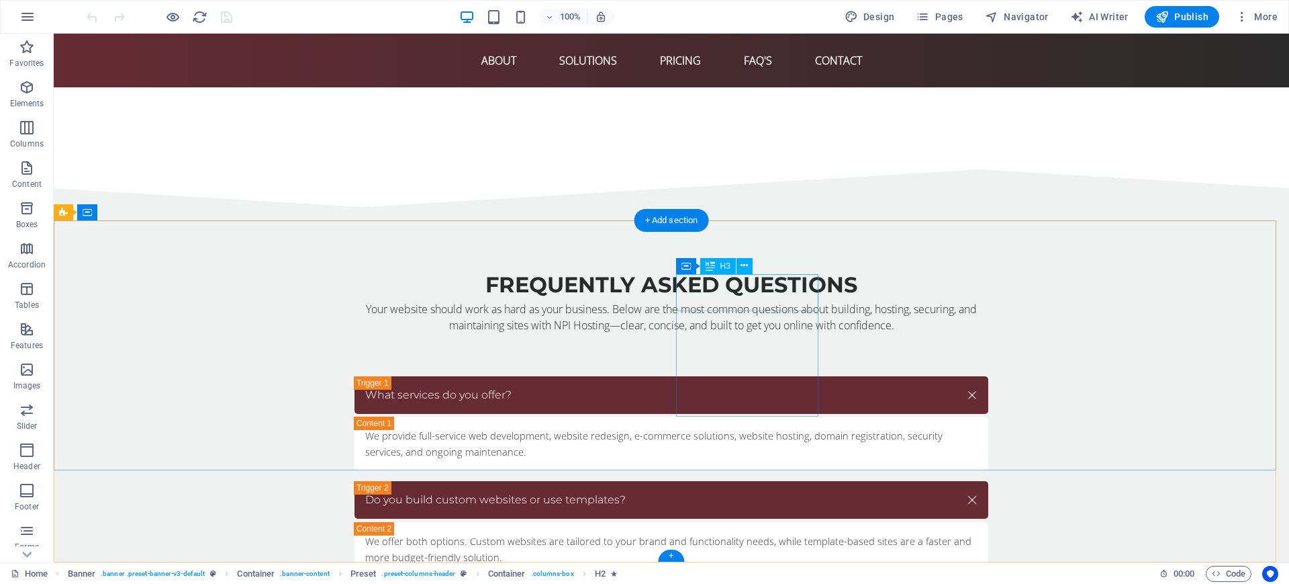
scroll to position [6699, 0]
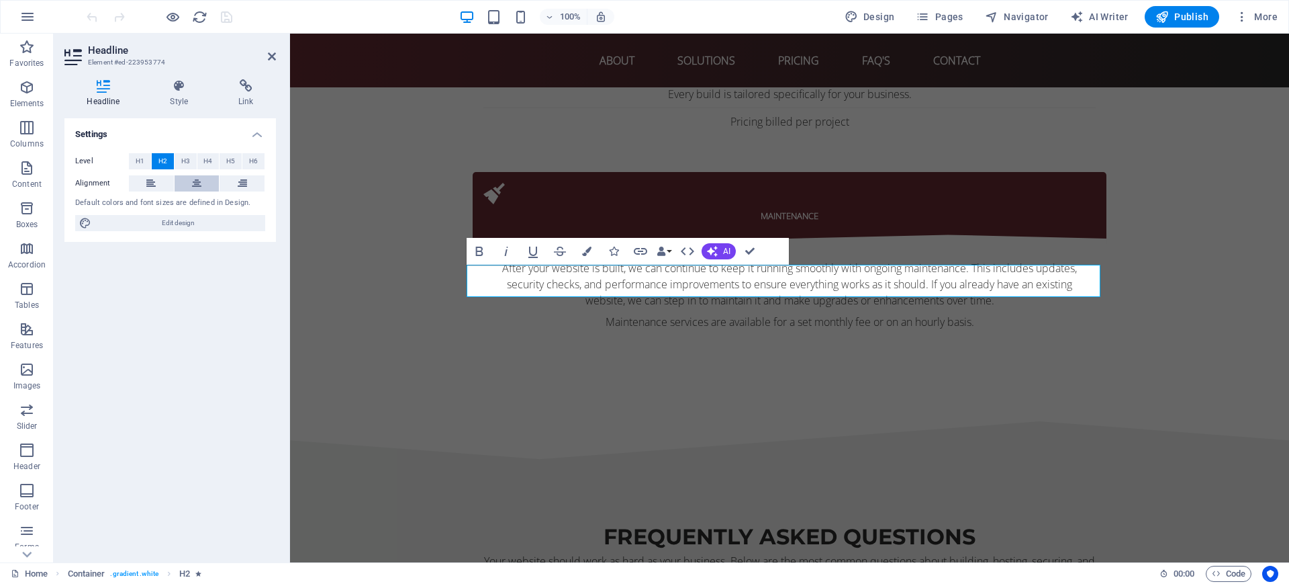
click at [212, 185] on button at bounding box center [197, 183] width 45 height 16
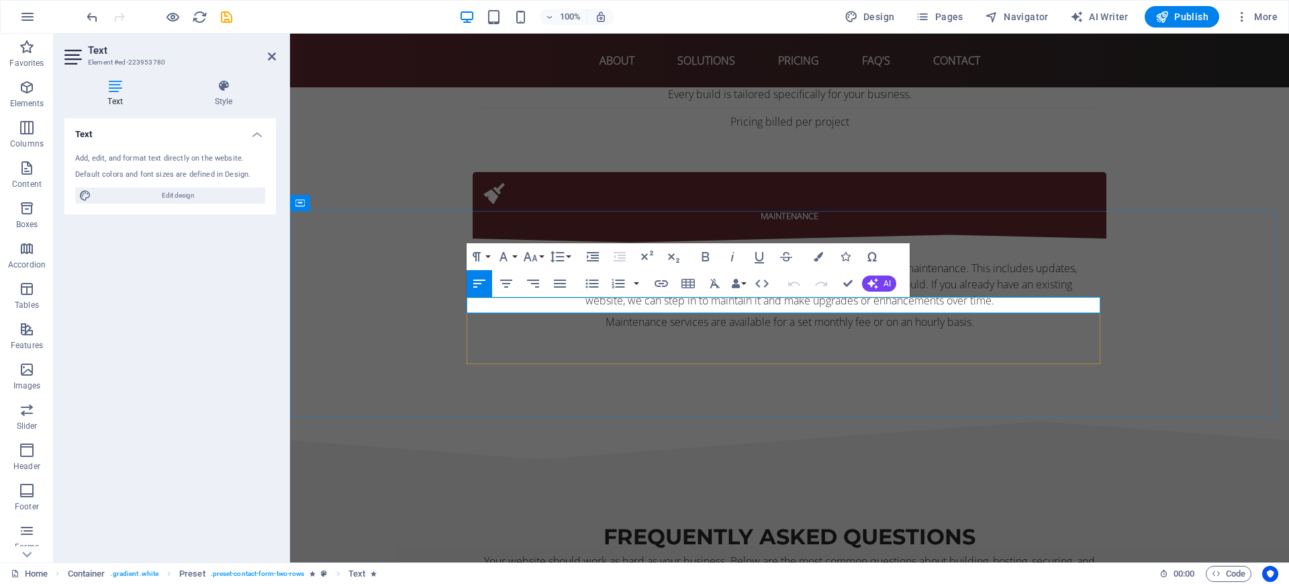
click at [219, 105] on h4 "Style" at bounding box center [223, 93] width 105 height 28
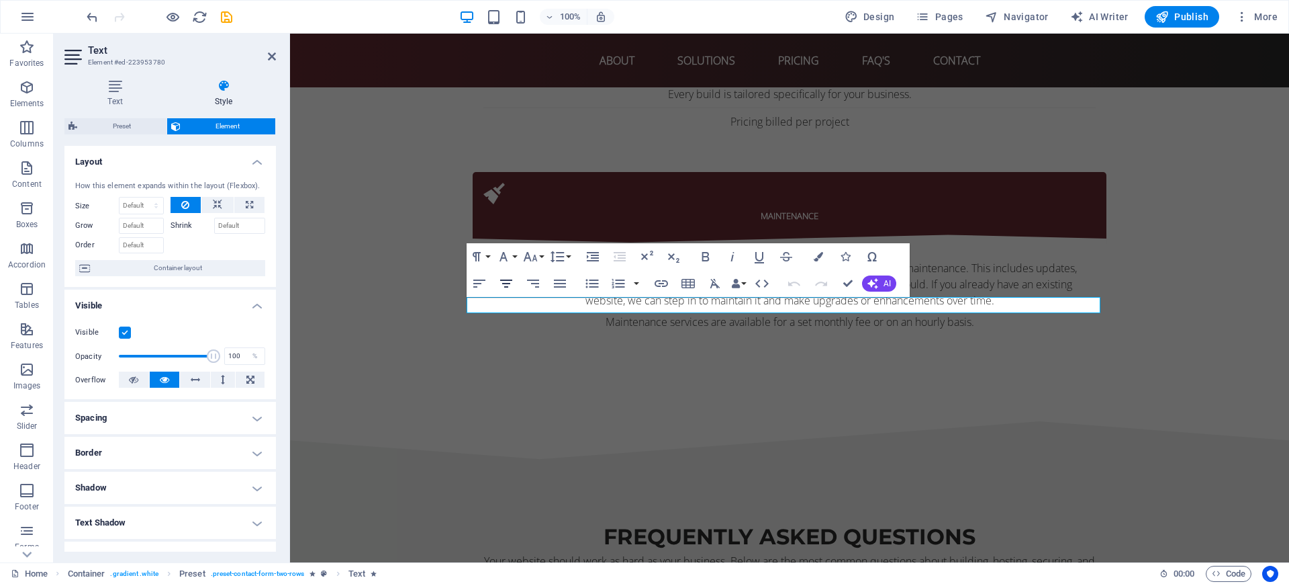
click at [516, 279] on button "Align Center" at bounding box center [507, 283] width 26 height 27
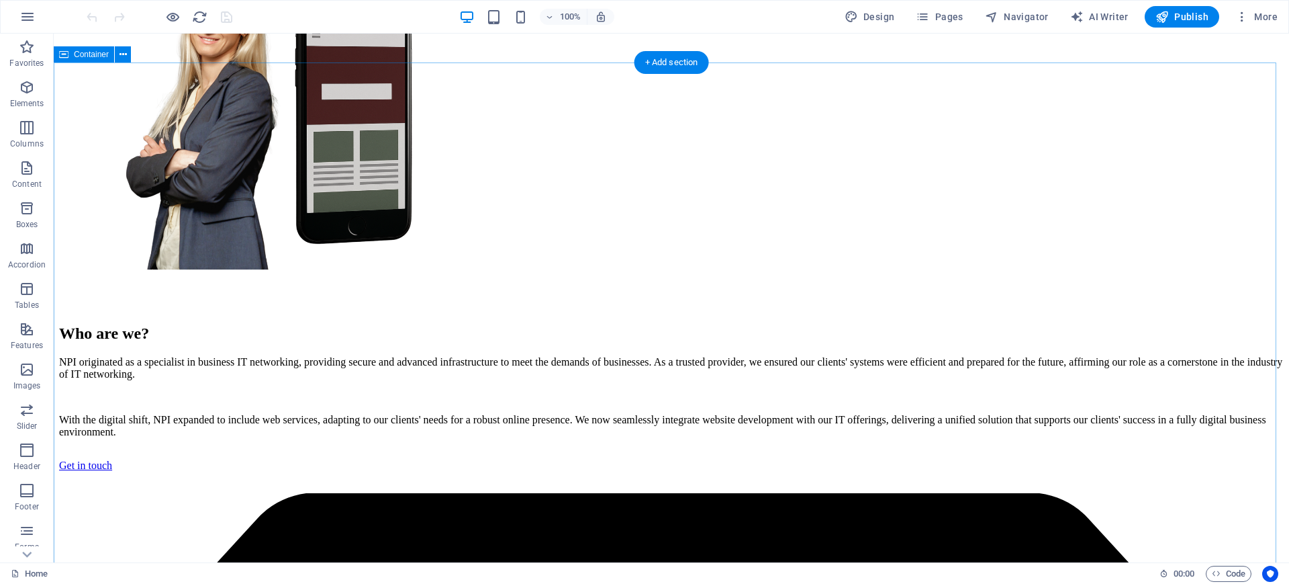
scroll to position [1590, 0]
